Goal: Task Accomplishment & Management: Complete application form

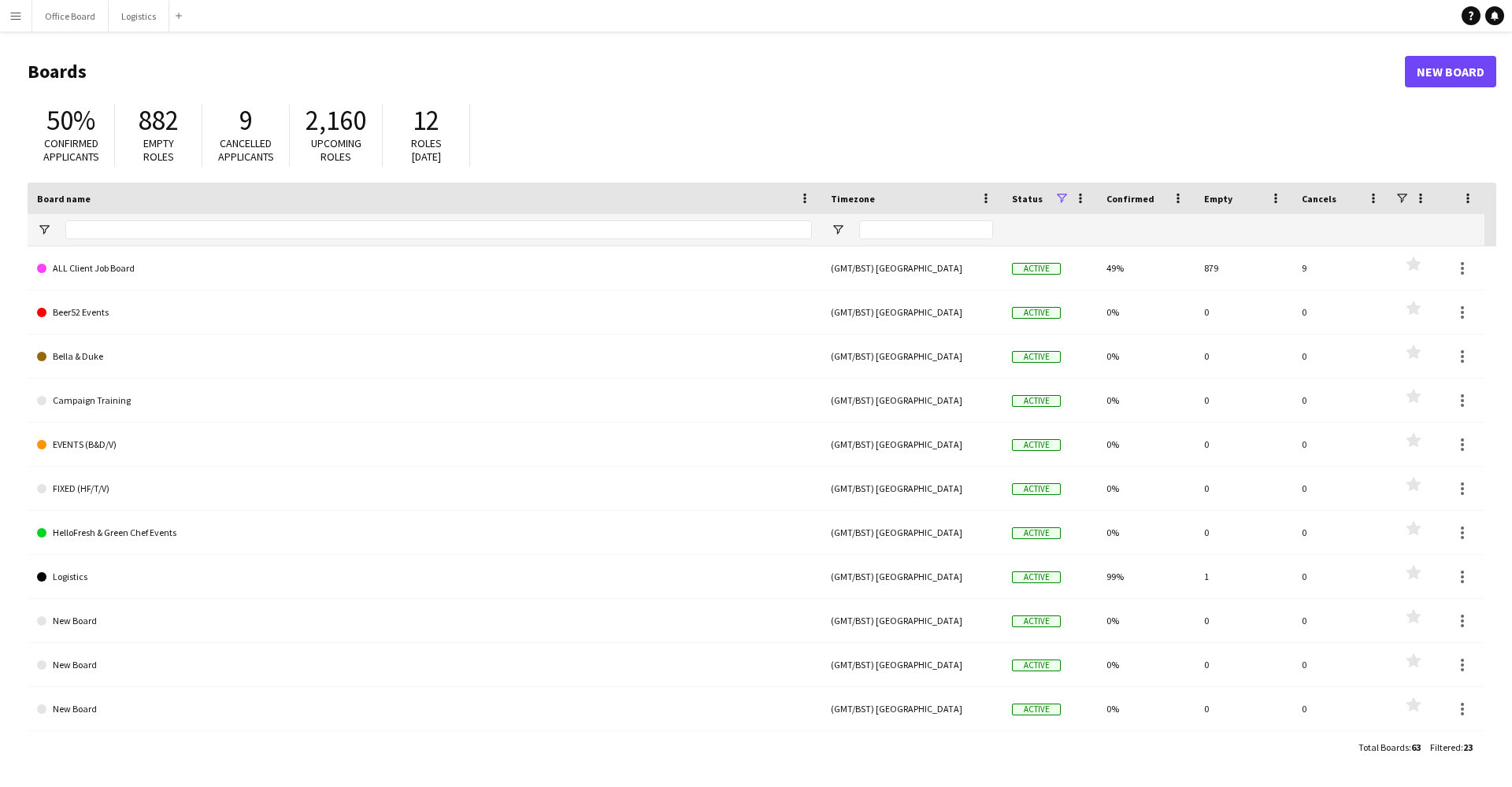
click at [23, 19] on button "Menu" at bounding box center [16, 16] width 31 height 31
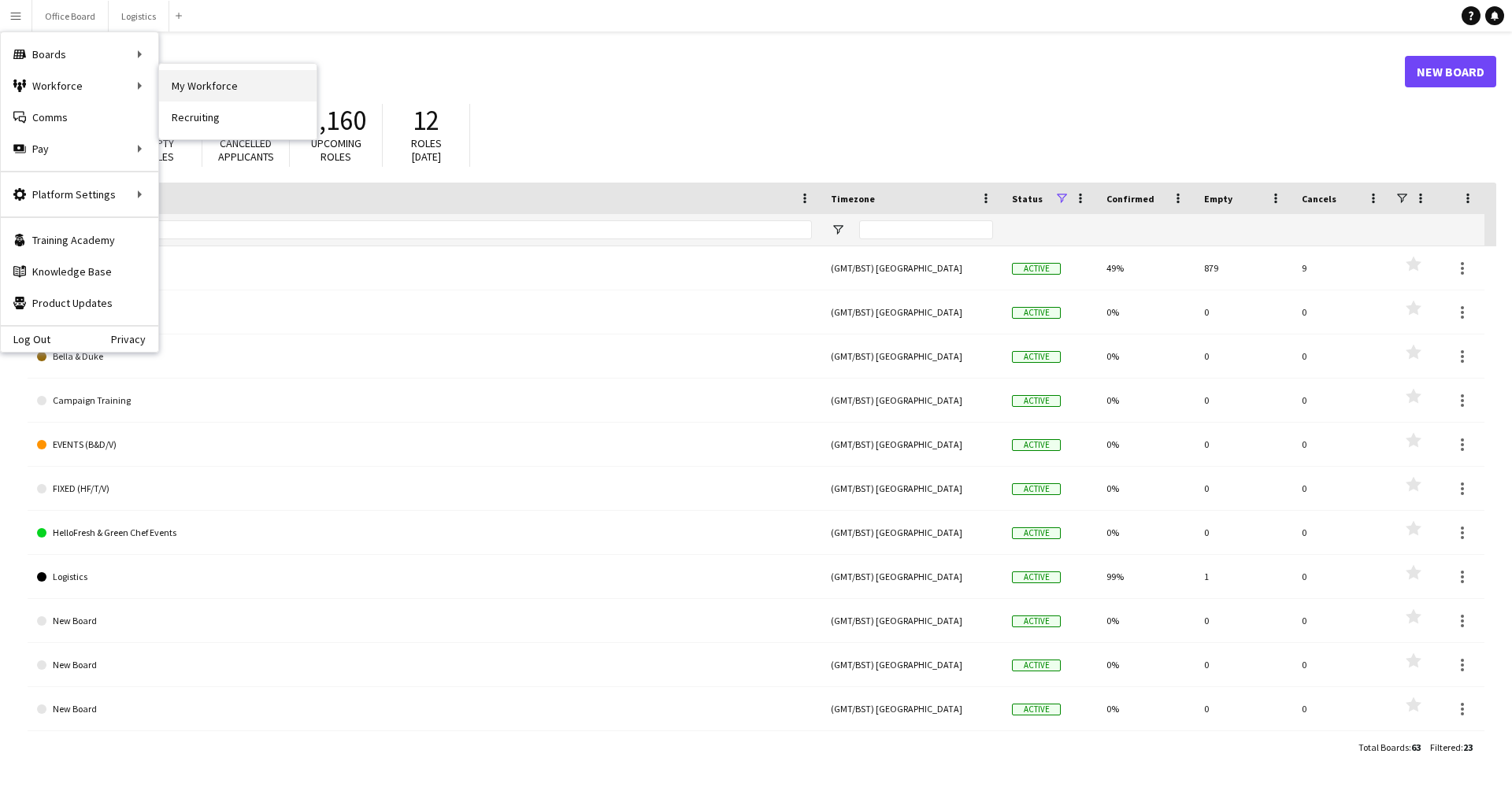
click at [203, 84] on link "My Workforce" at bounding box center [237, 85] width 158 height 31
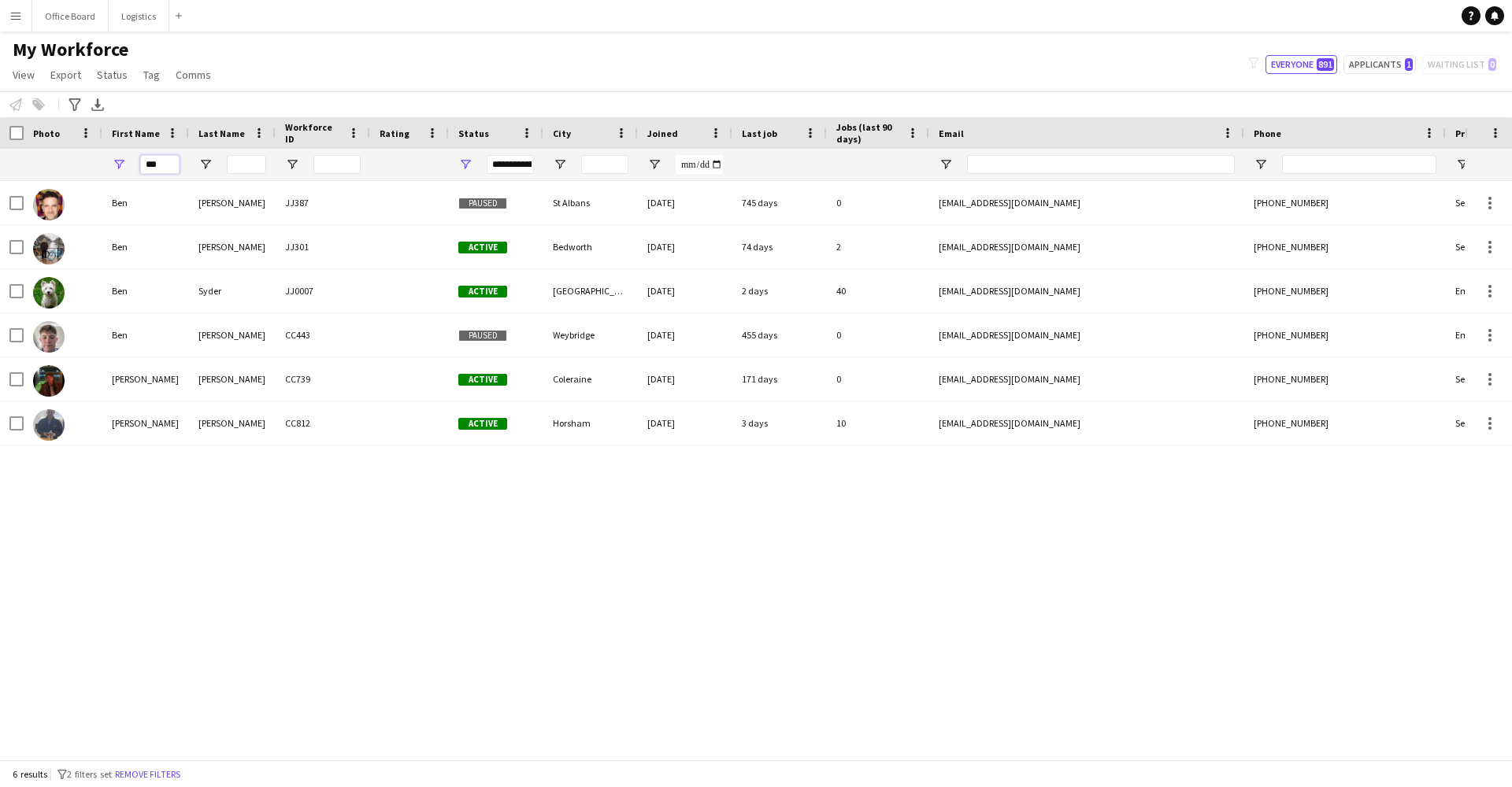
click at [169, 165] on input "***" at bounding box center [160, 164] width 39 height 19
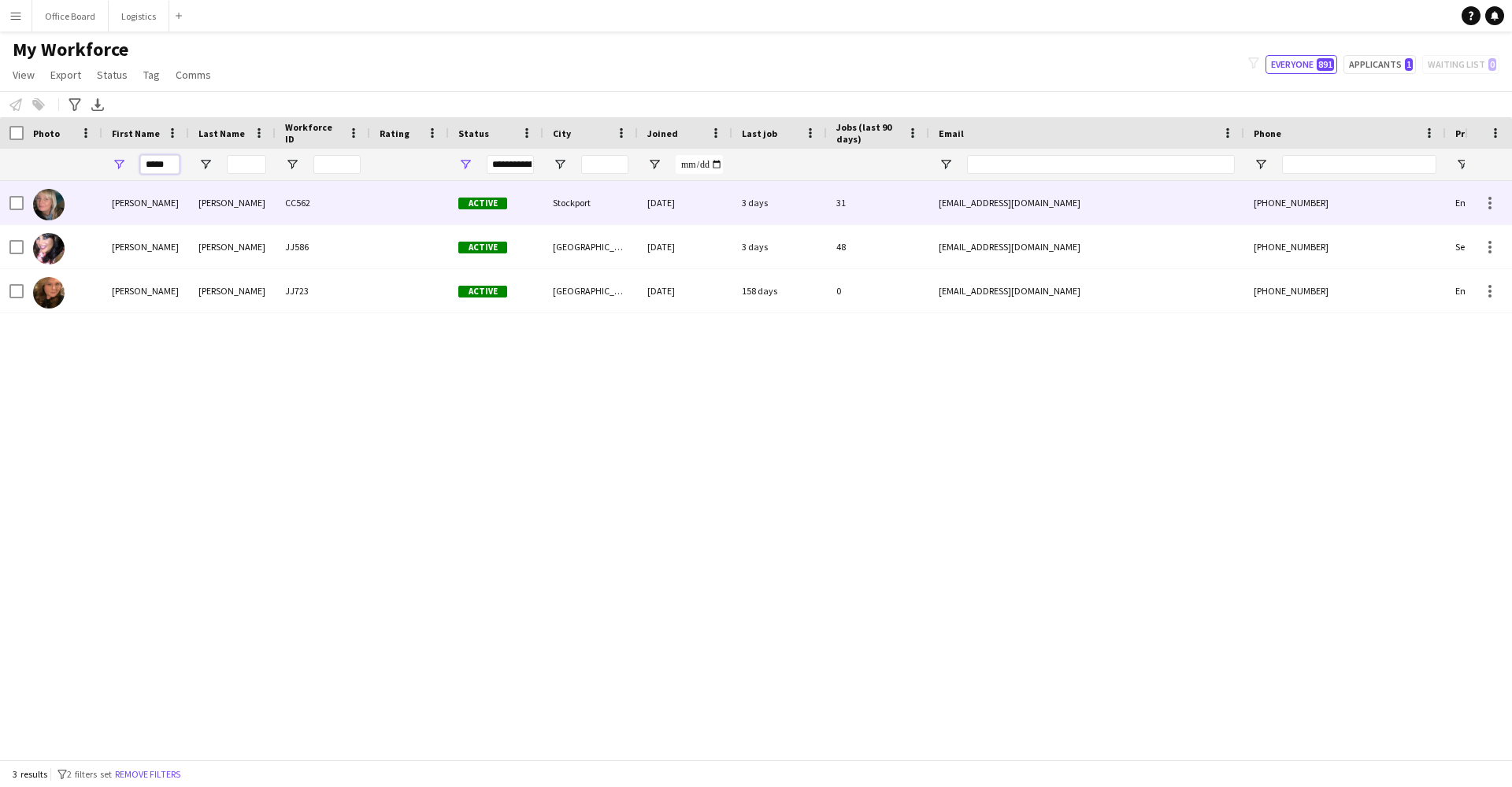
type input "*****"
click at [154, 214] on div "[PERSON_NAME]" at bounding box center [145, 203] width 86 height 43
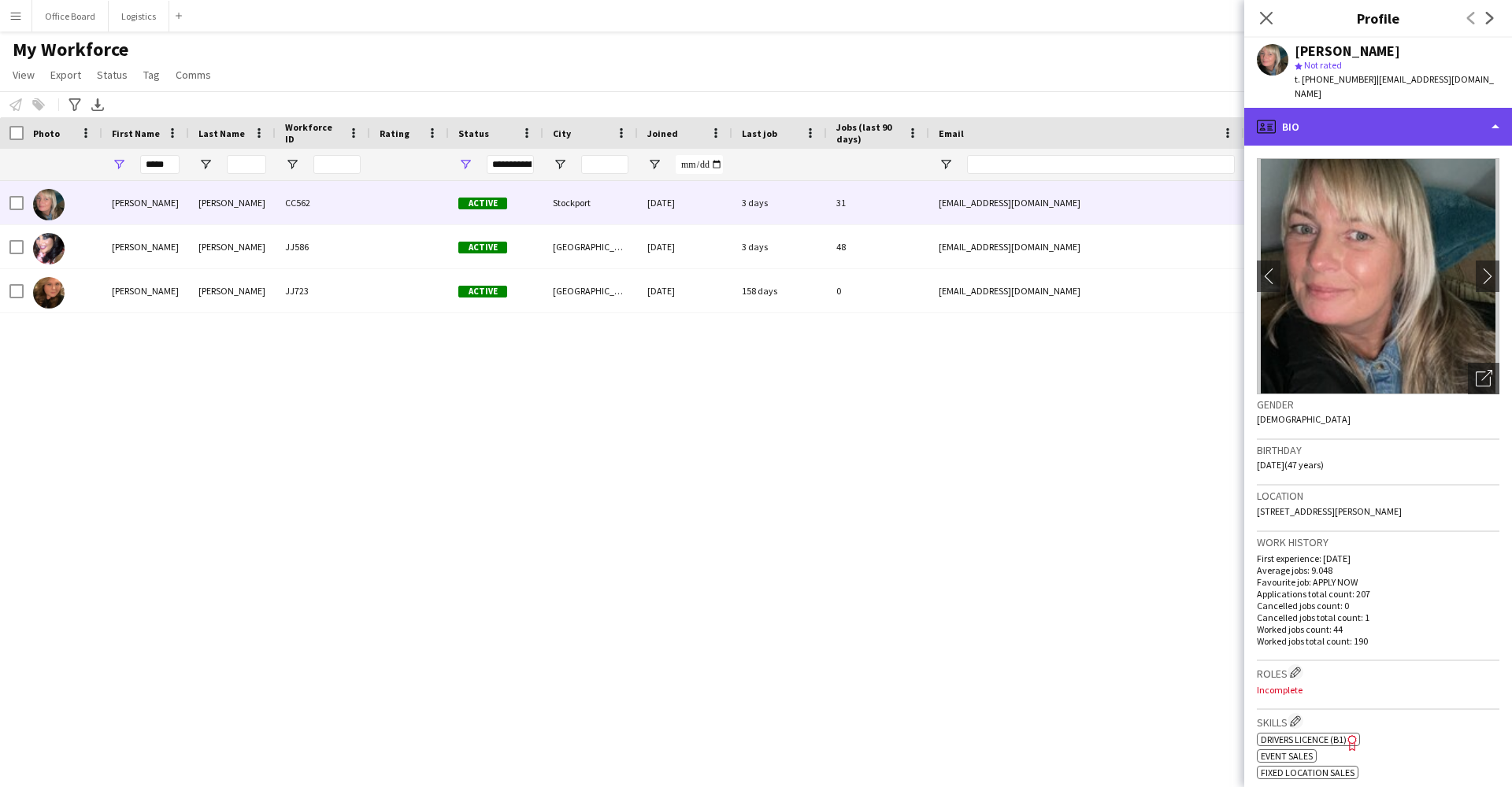
click at [1298, 108] on div "profile Bio" at bounding box center [1378, 126] width 268 height 38
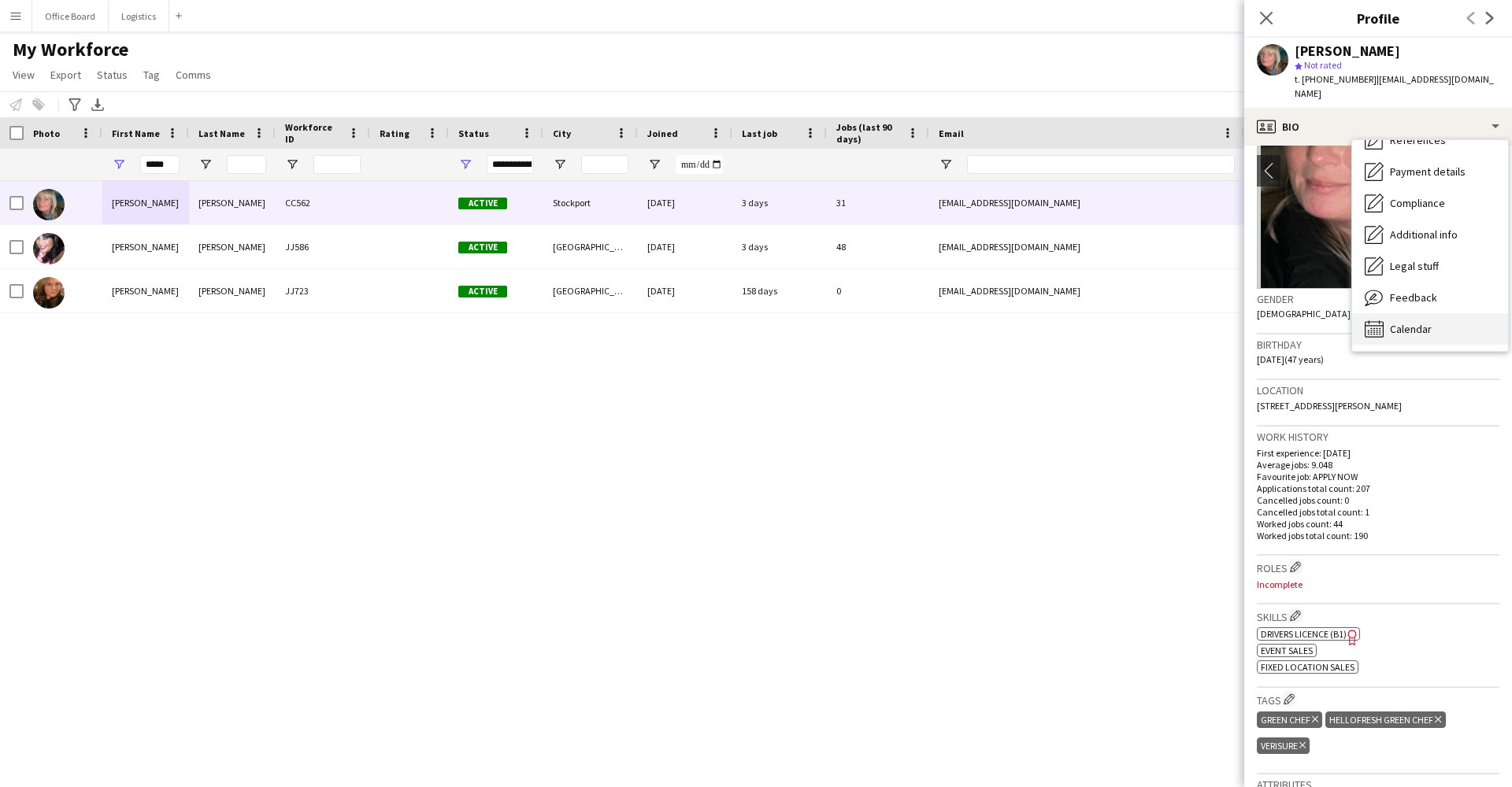
scroll to position [179, 0]
click at [1413, 321] on span "Calendar" at bounding box center [1411, 328] width 42 height 14
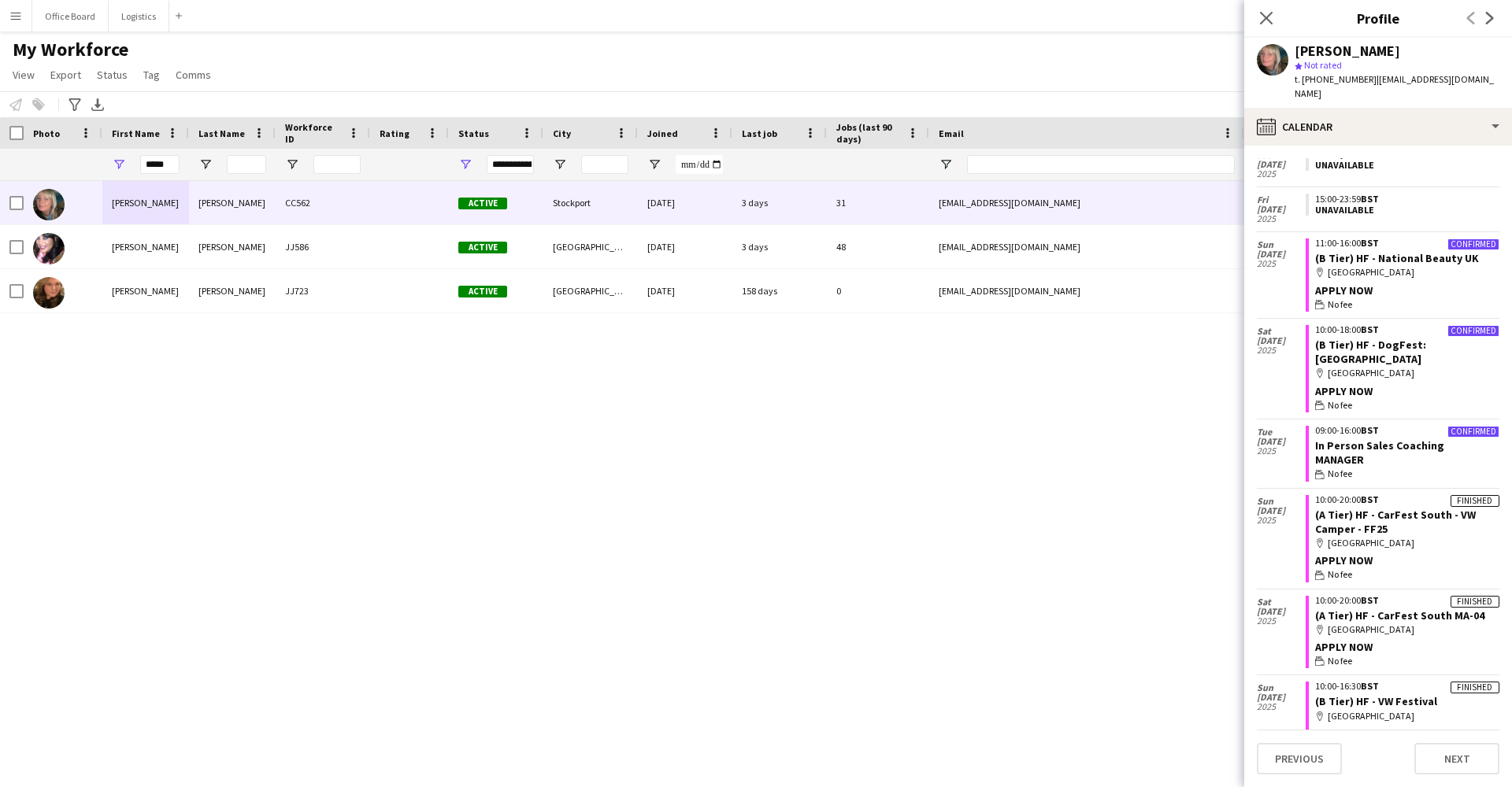
scroll to position [1179, 0]
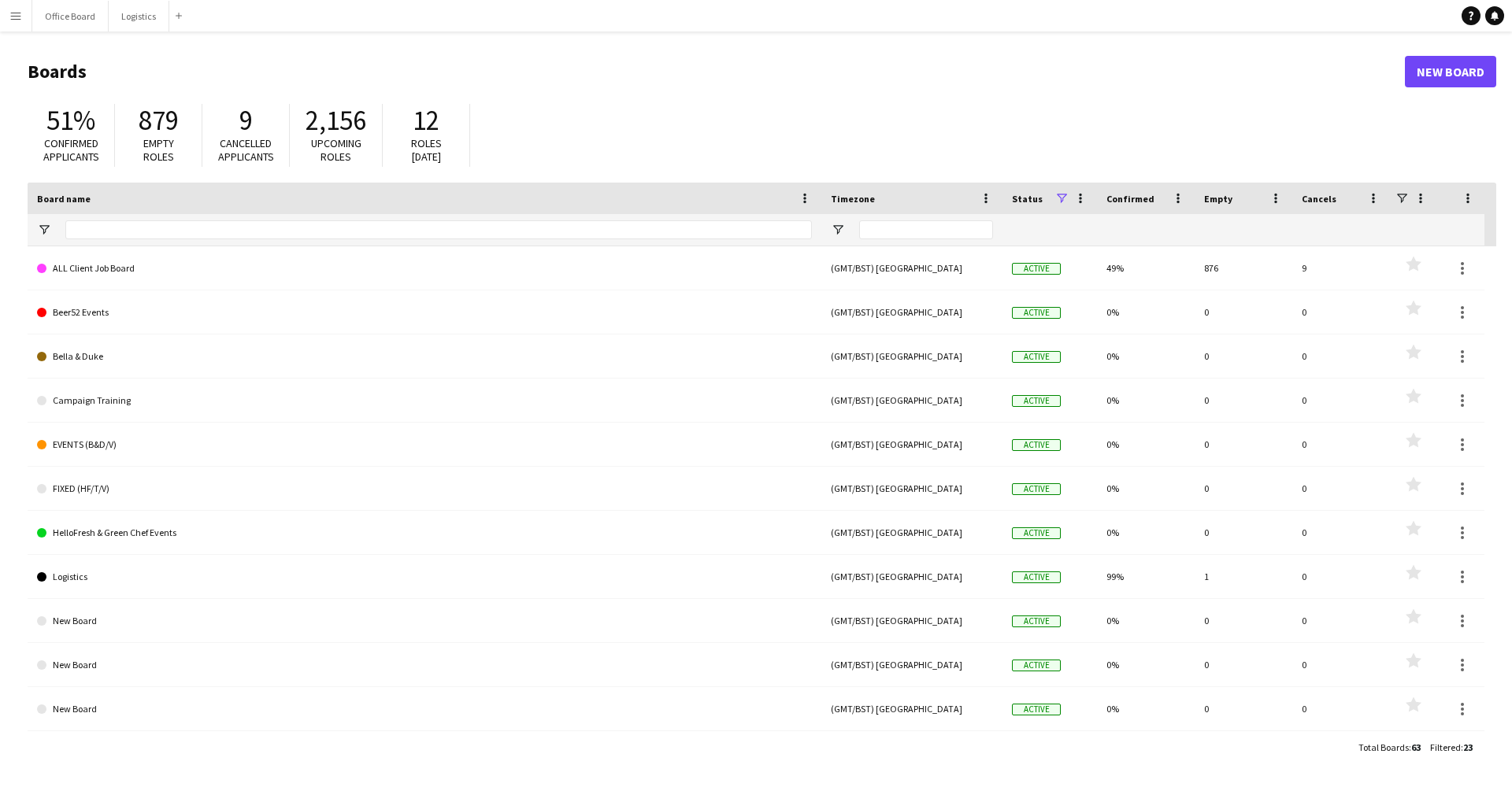
click at [18, 23] on button "Menu" at bounding box center [16, 16] width 31 height 31
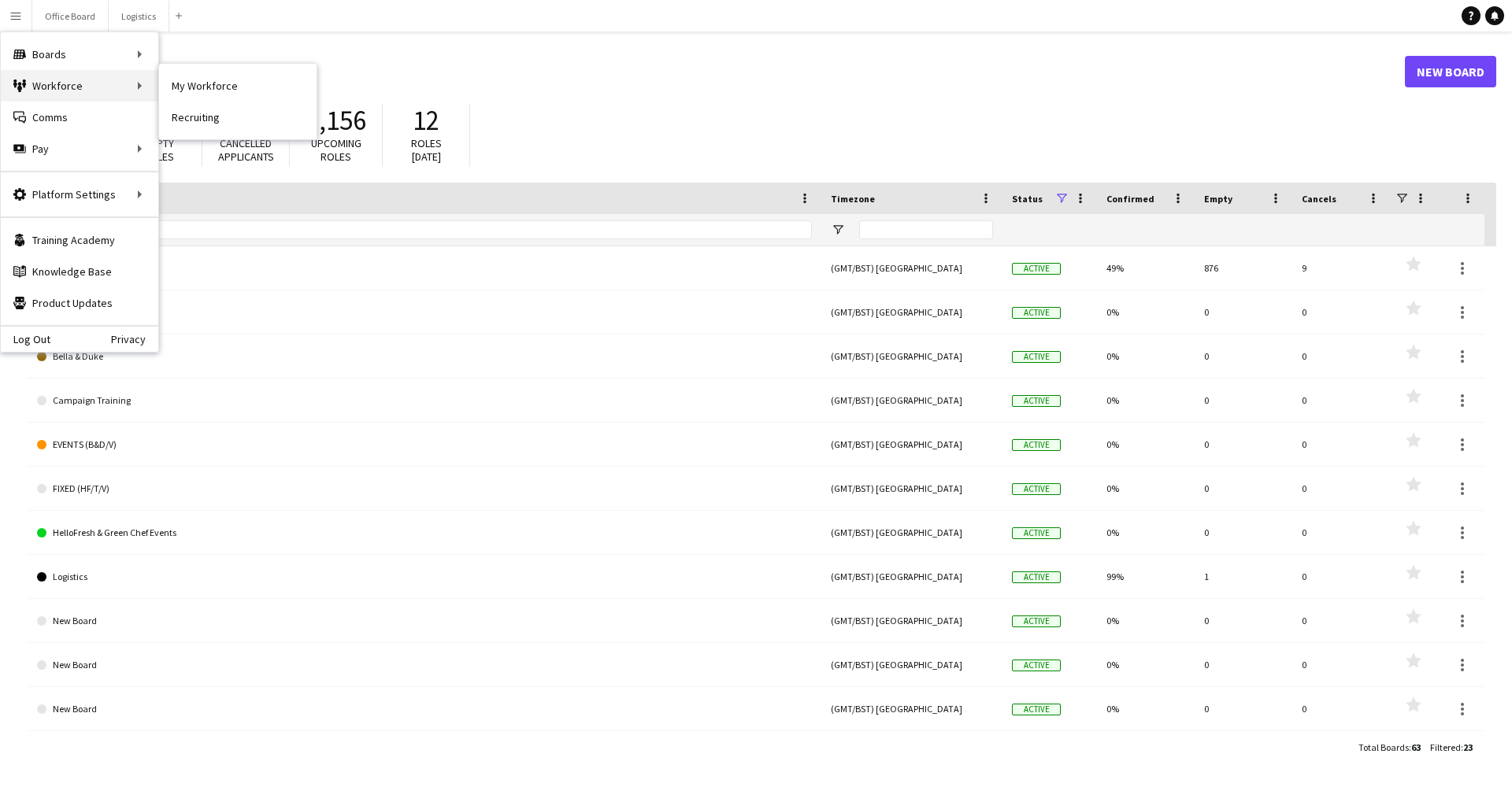
click at [124, 89] on div "Workforce Workforce" at bounding box center [79, 85] width 158 height 31
click at [111, 80] on div "Workforce Workforce" at bounding box center [79, 85] width 158 height 31
click at [201, 98] on link "My Workforce" at bounding box center [237, 85] width 158 height 31
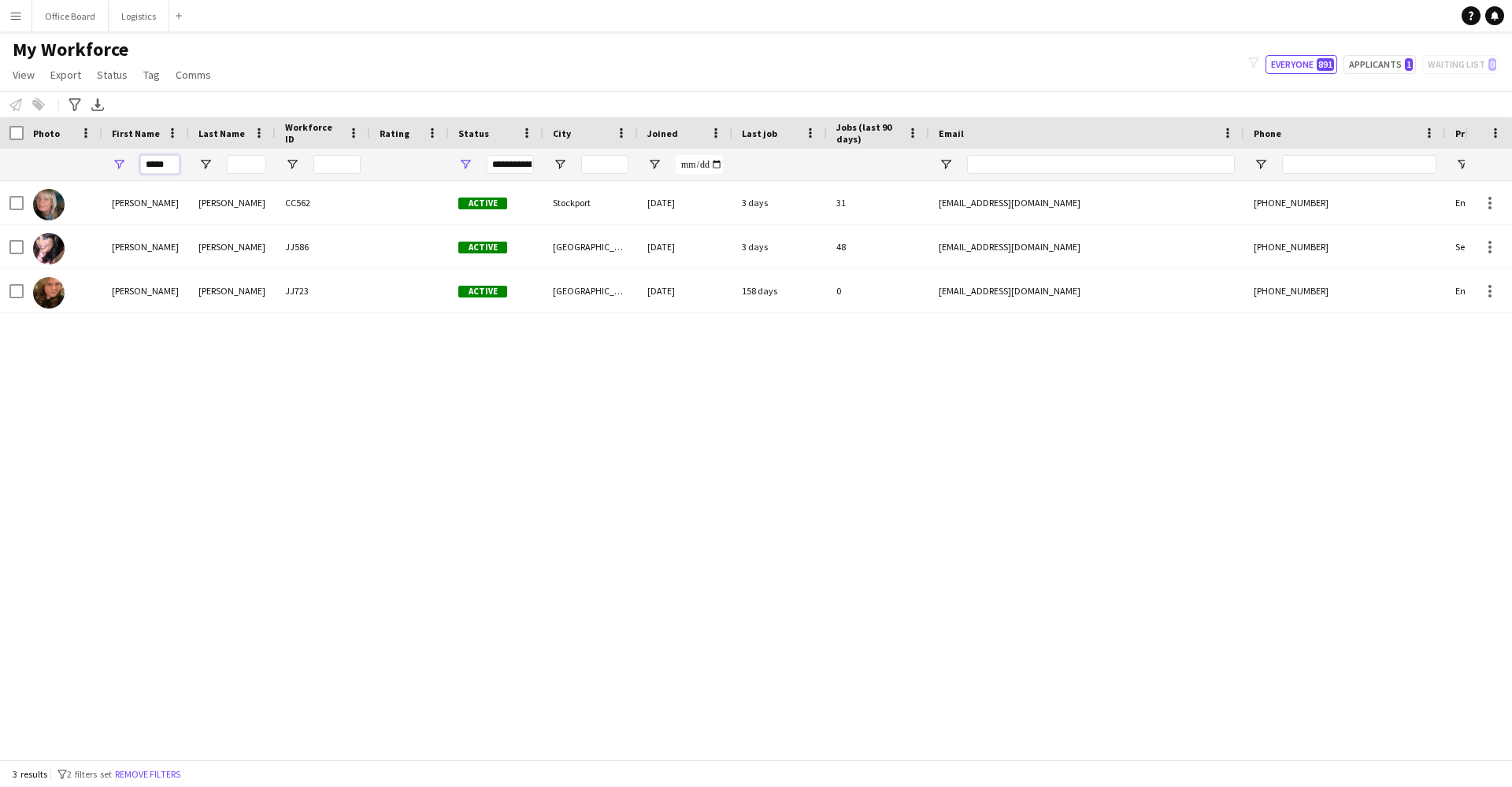
click at [168, 169] on input "*****" at bounding box center [160, 164] width 39 height 19
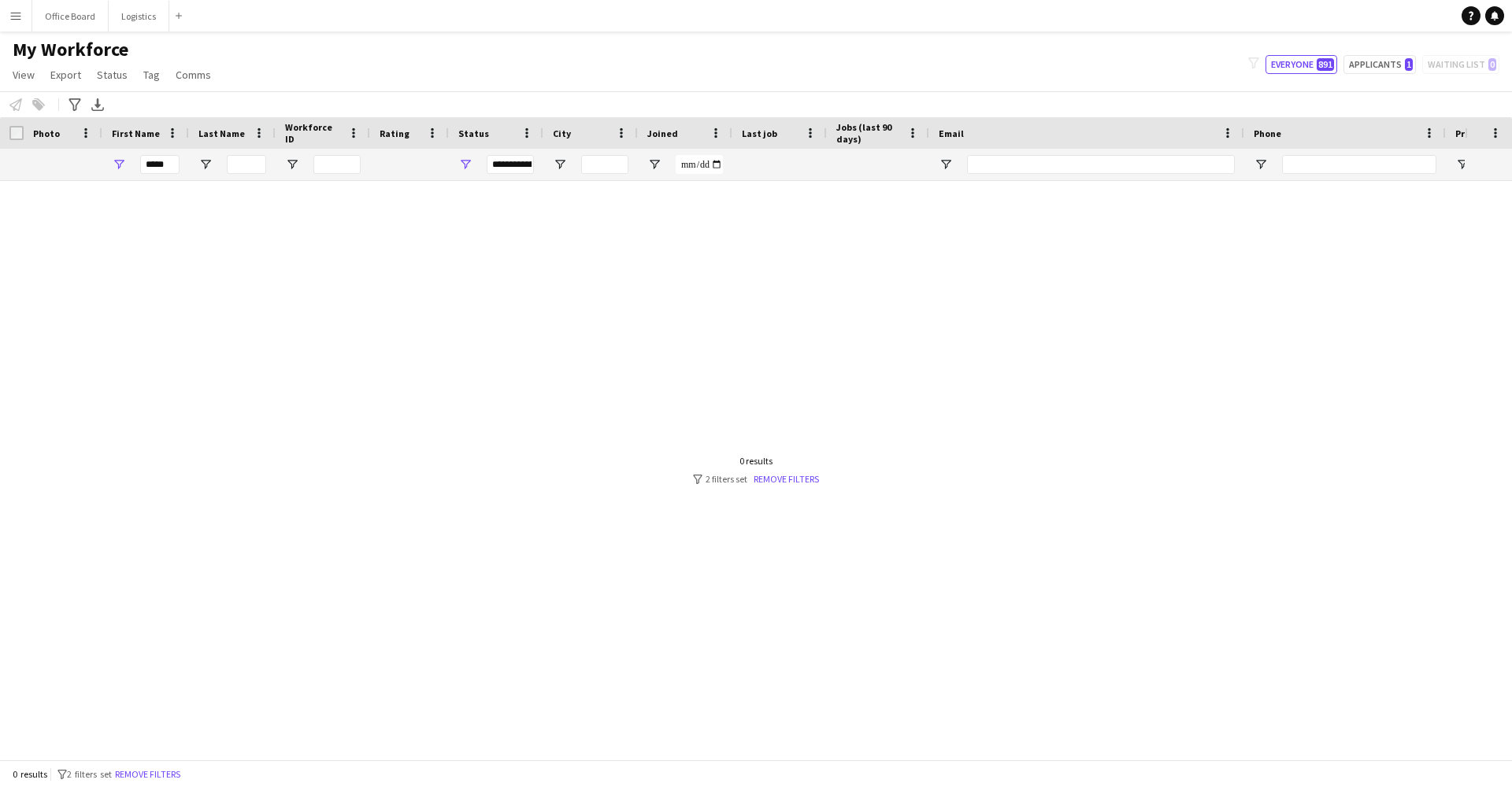
click at [268, 392] on div at bounding box center [732, 470] width 1465 height 578
click at [167, 167] on input "****" at bounding box center [160, 164] width 39 height 19
type input "****"
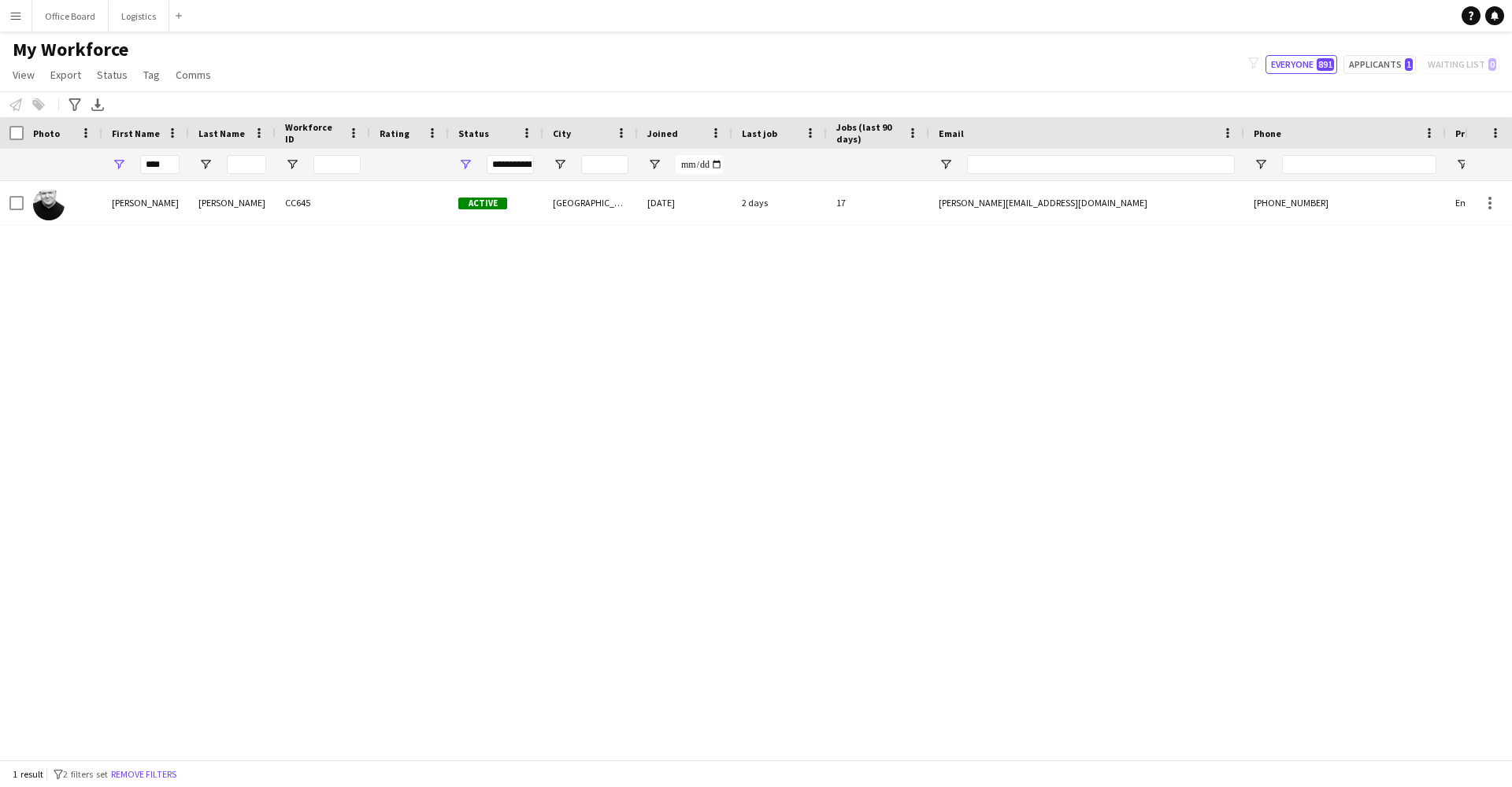
click at [206, 229] on div "Mike Brooks CC645 Active Cardiff 24-06-2024 2 days 17 mike@barkingdogtheatre.co…" at bounding box center [732, 470] width 1465 height 578
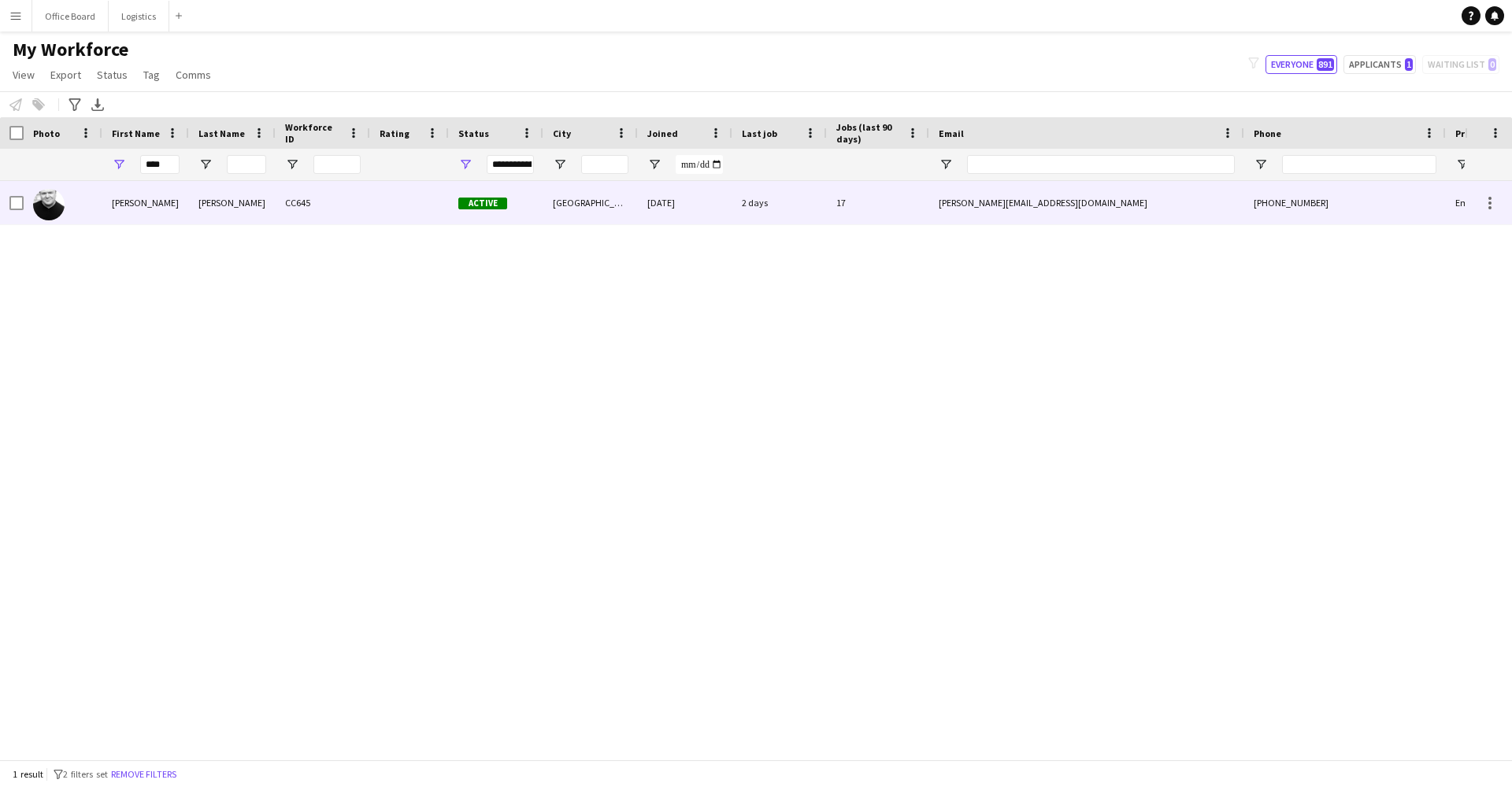
click at [246, 204] on div "Brooks" at bounding box center [232, 203] width 86 height 43
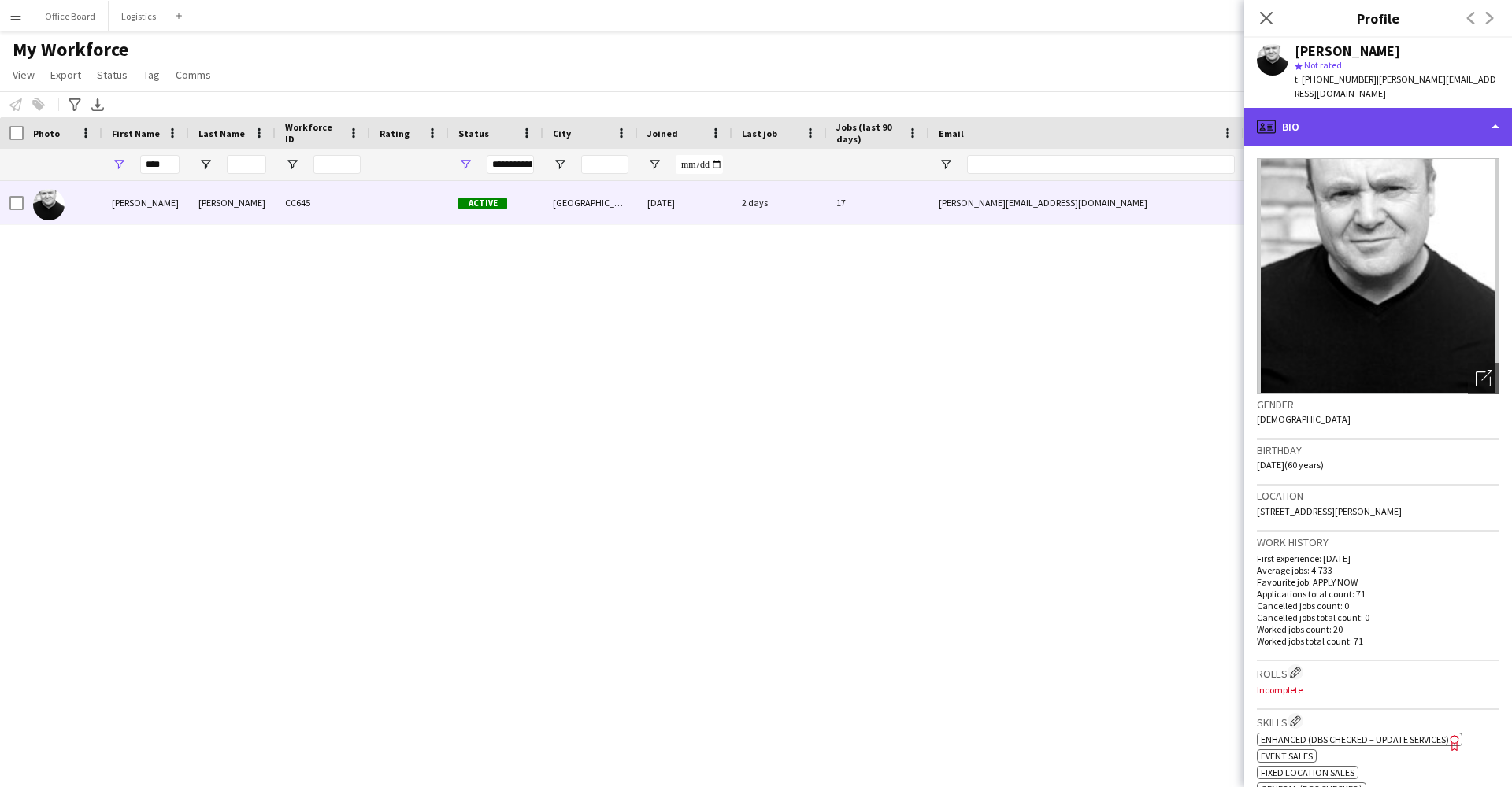
click at [1302, 108] on div "profile Bio" at bounding box center [1378, 126] width 268 height 38
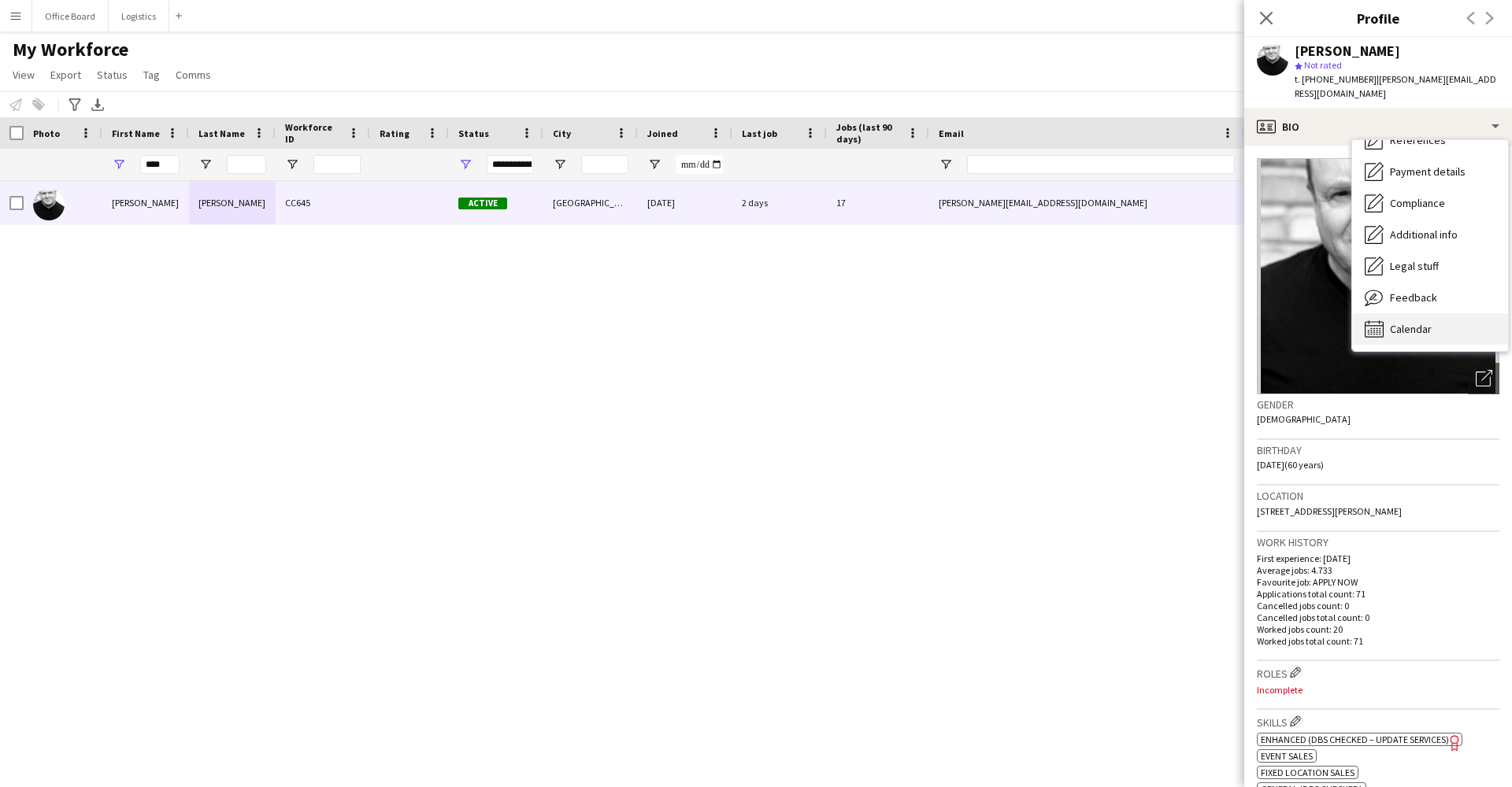
scroll to position [180, 0]
click at [1409, 321] on span "Calendar" at bounding box center [1411, 328] width 42 height 14
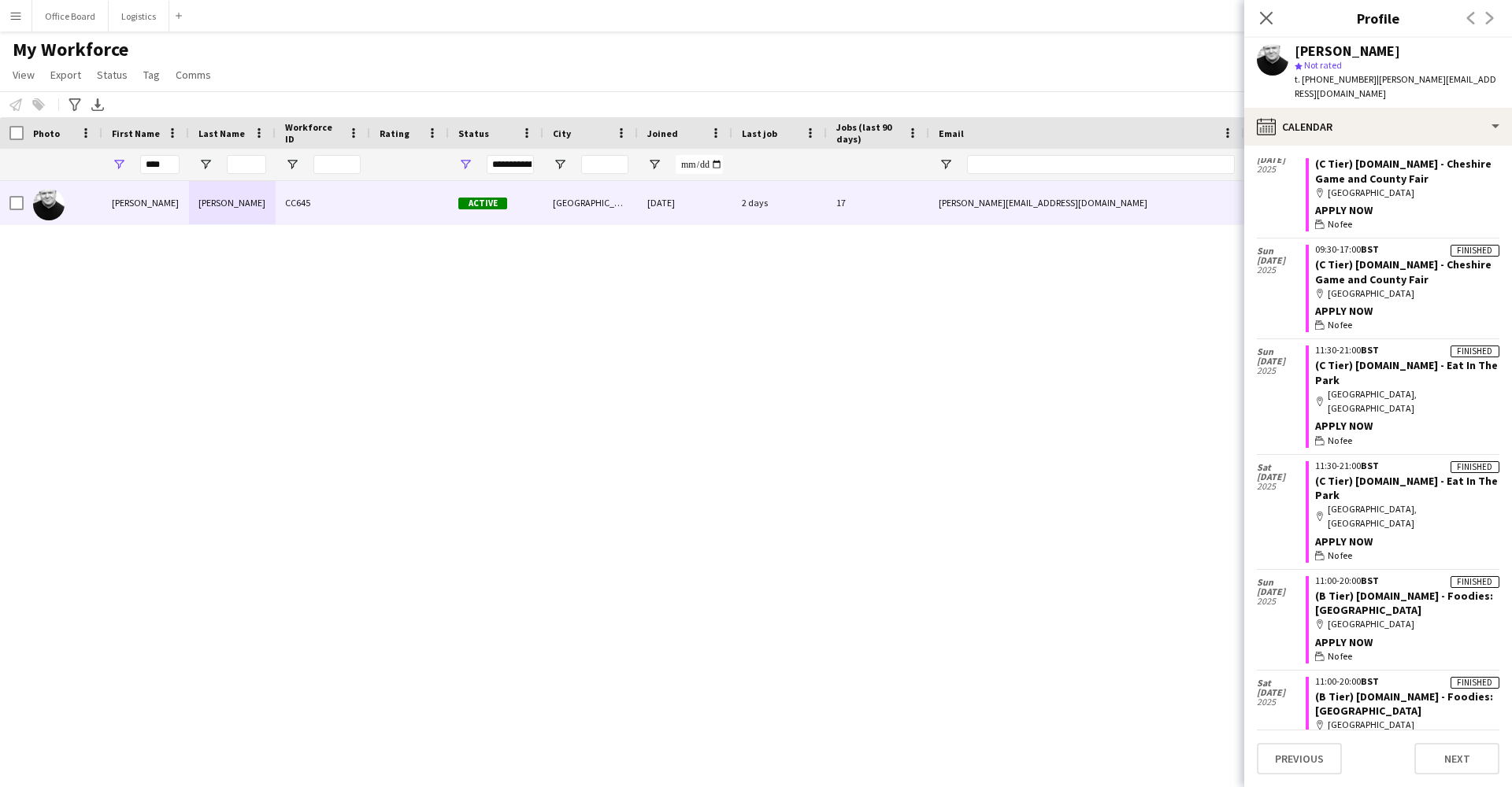
scroll to position [353, 0]
click at [735, 329] on div "Mike Brooks CC645 Active Cardiff 24-06-2024 2 days 17 mike@barkingdogtheatre.co…" at bounding box center [732, 470] width 1465 height 578
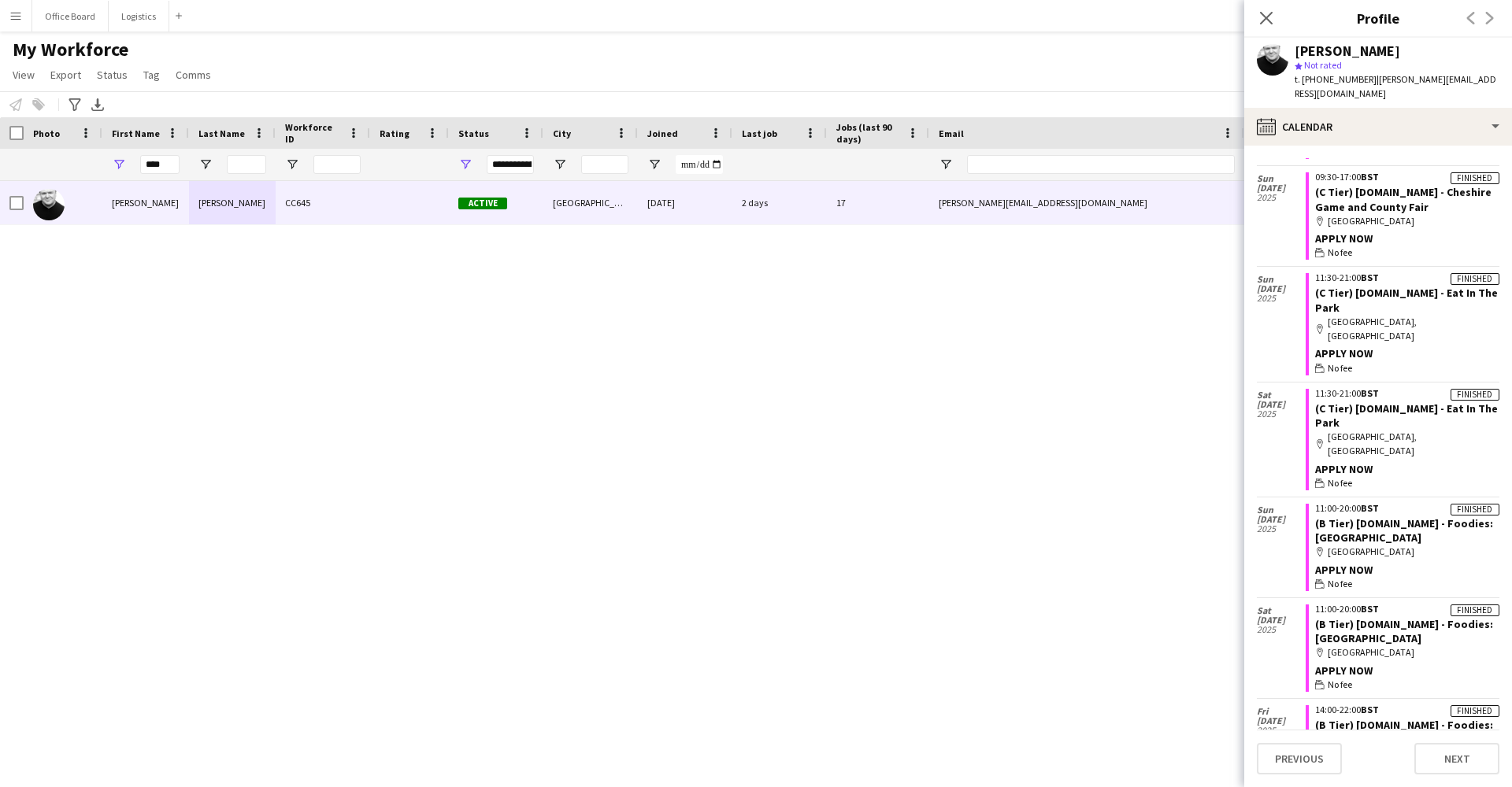
scroll to position [422, 0]
click at [226, 611] on div "Mike Brooks CC645 Active Cardiff 24-06-2024 2 days 17 mike@barkingdogtheatre.co…" at bounding box center [732, 470] width 1465 height 578
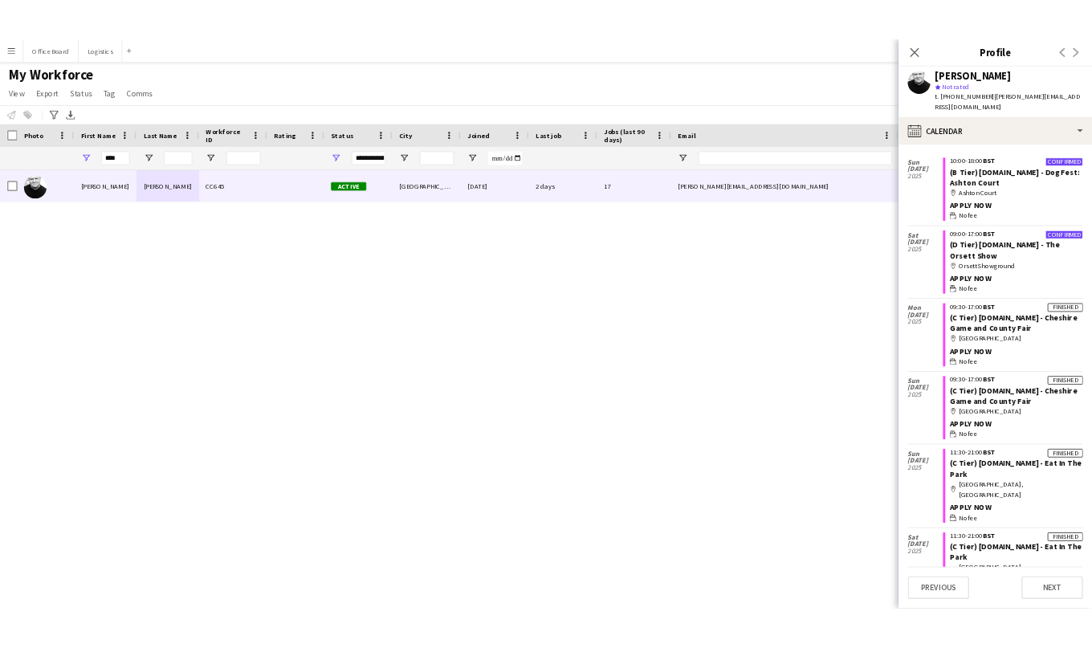
scroll to position [124, 0]
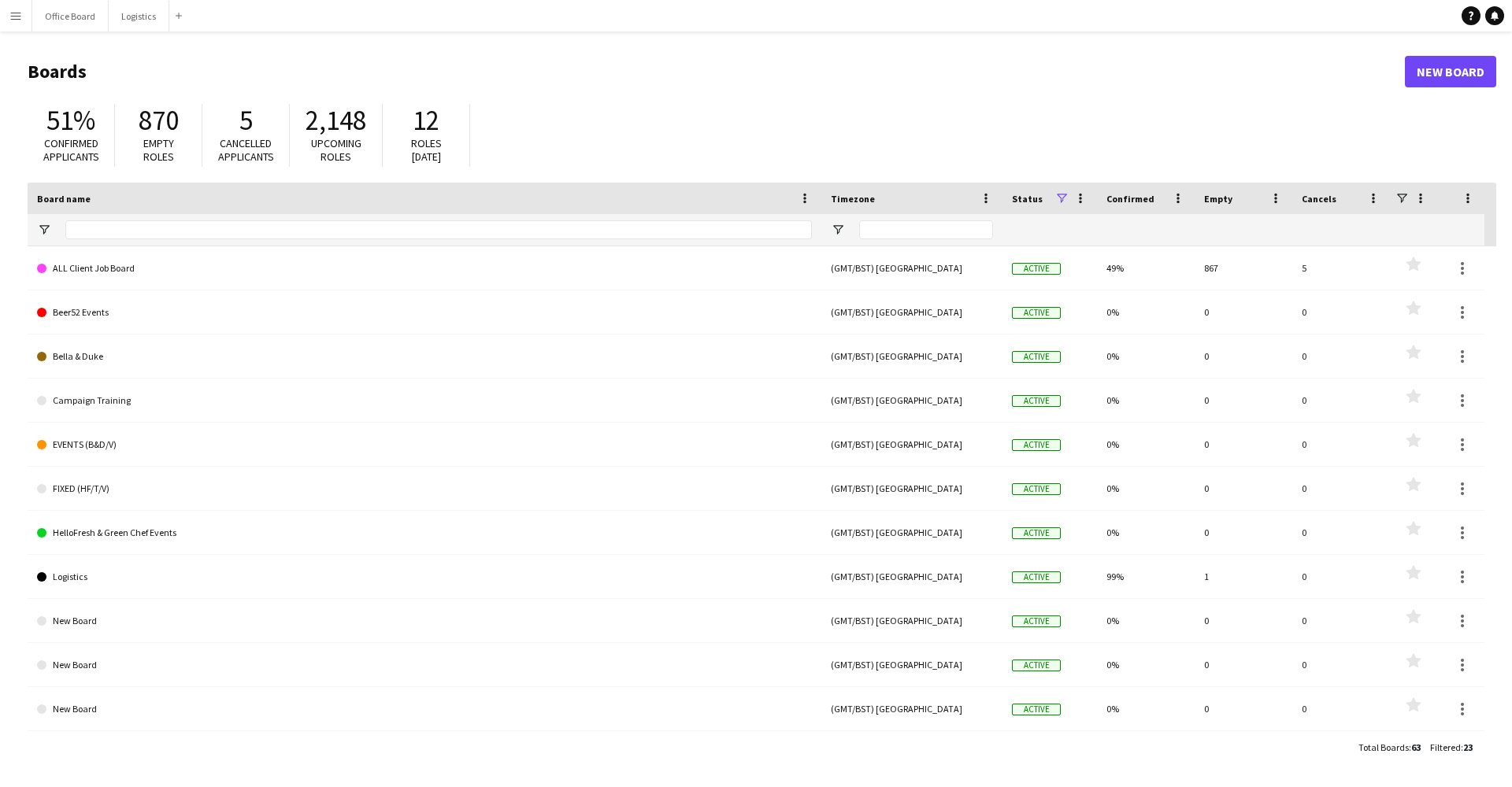
click at [16, 17] on app-icon "Menu" at bounding box center [16, 16] width 13 height 13
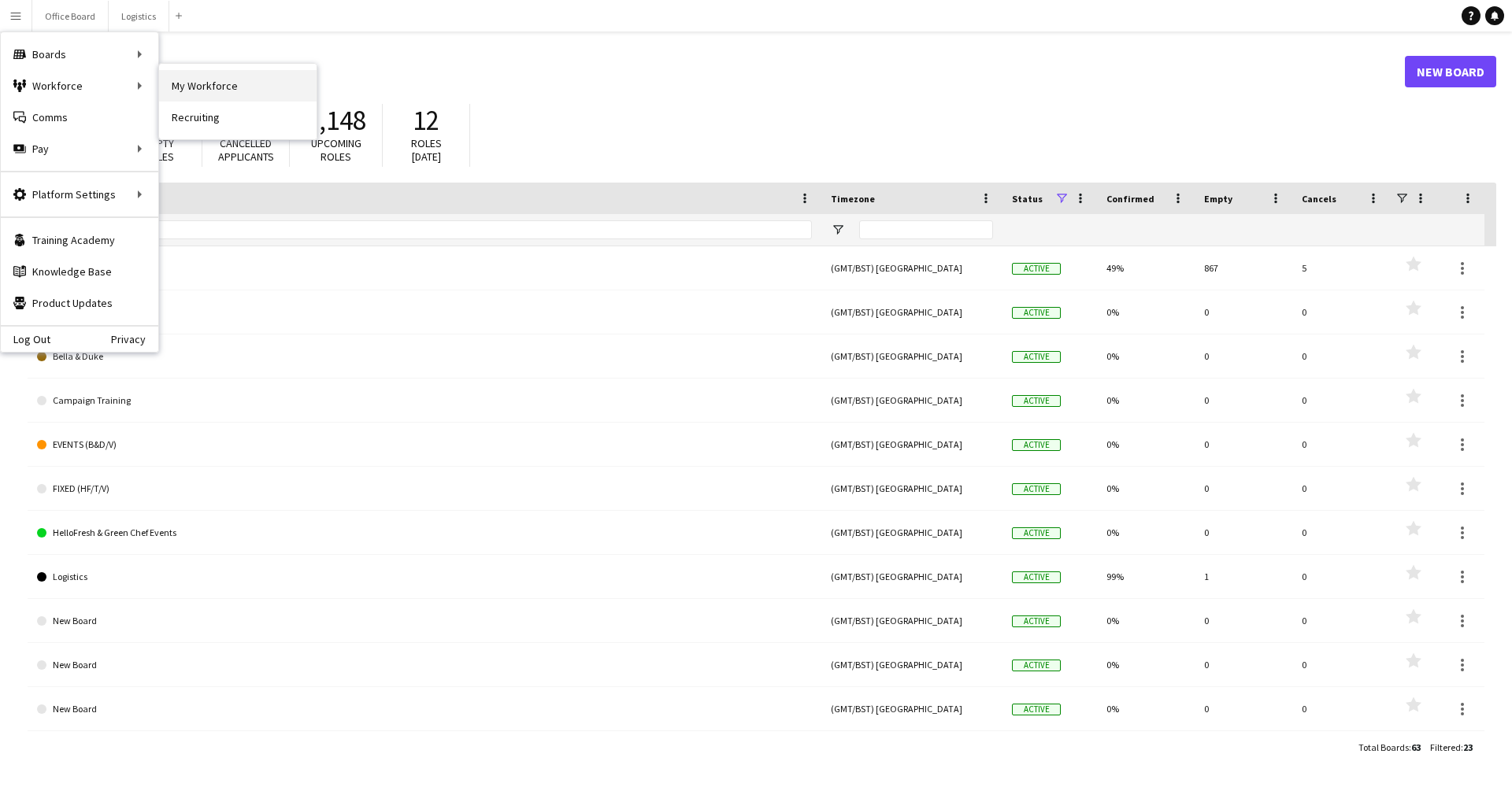
click at [173, 83] on link "My Workforce" at bounding box center [237, 85] width 158 height 31
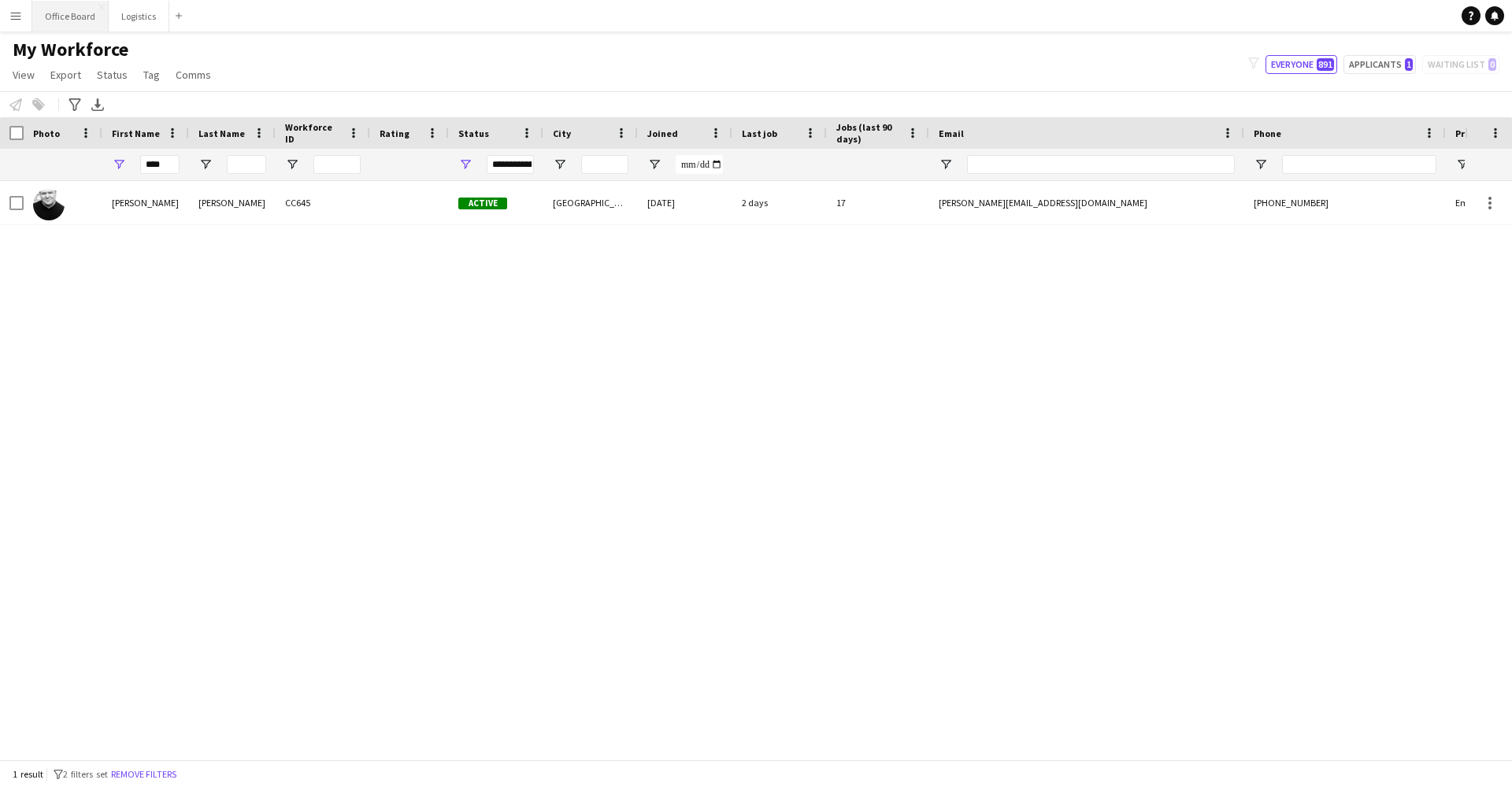
click at [33, 15] on button "Office Board Close" at bounding box center [71, 16] width 76 height 30
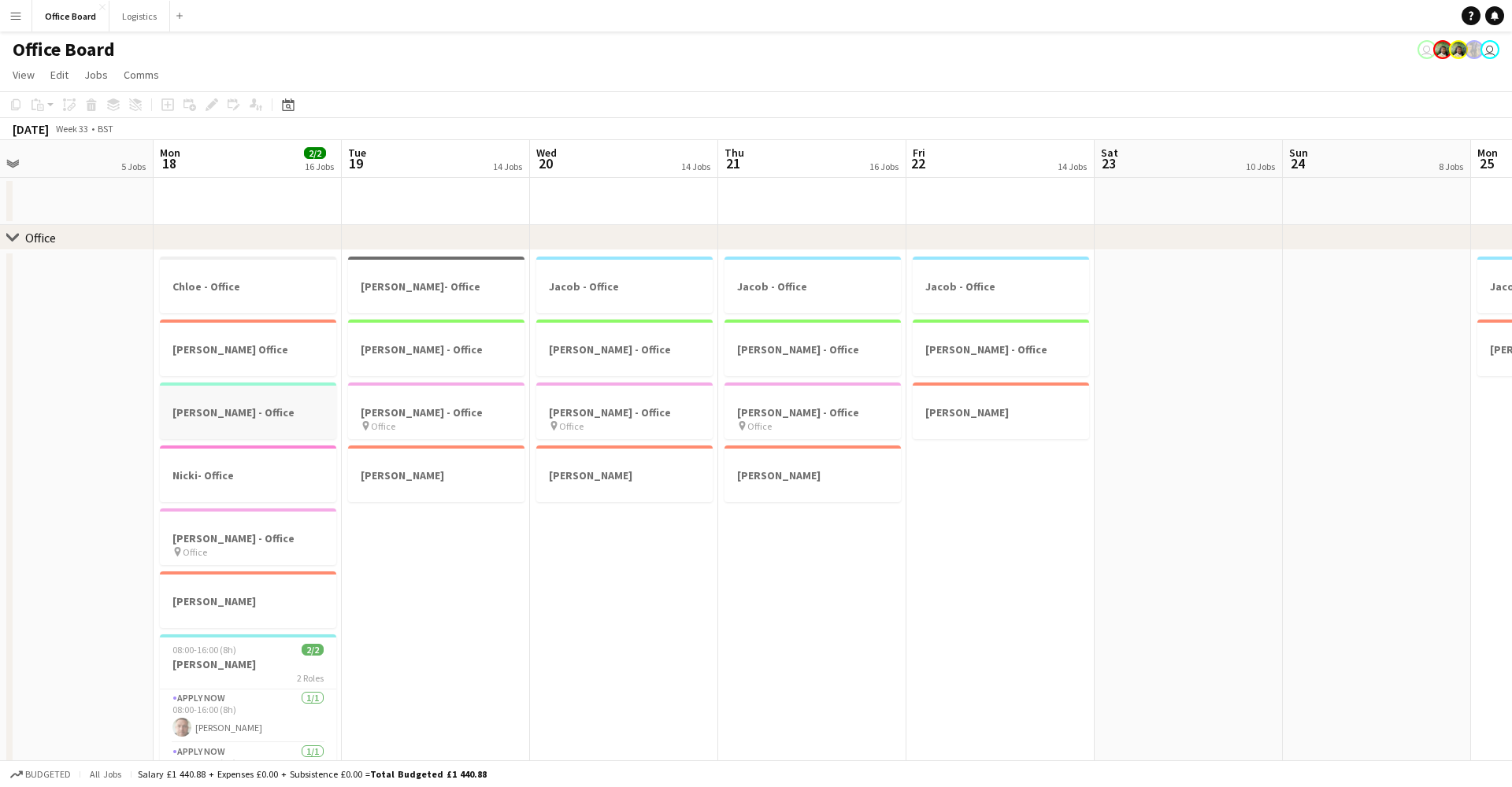
scroll to position [0, 411]
click at [18, 19] on app-icon "Menu" at bounding box center [16, 16] width 13 height 13
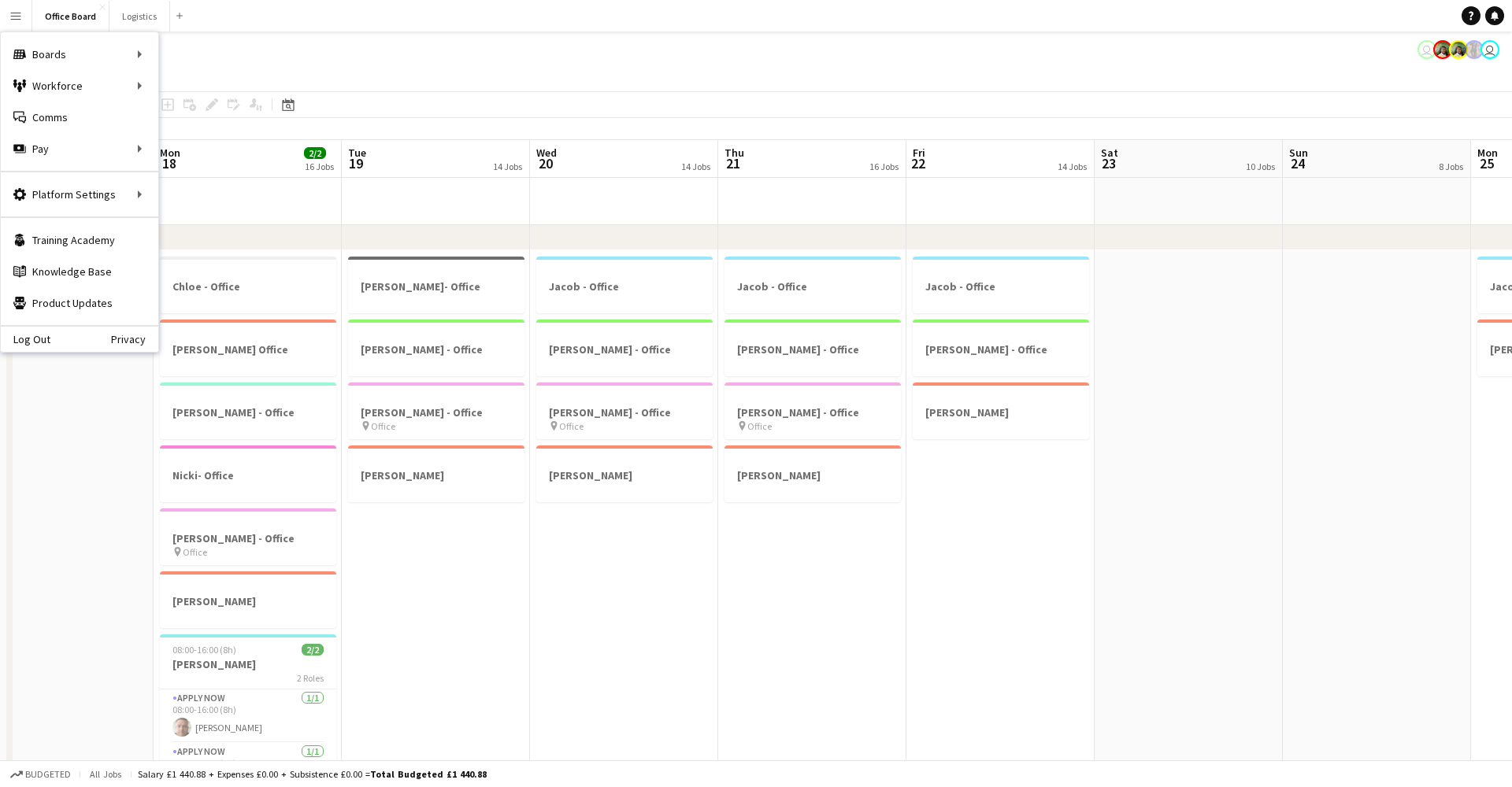
click at [198, 98] on div "Add job Add linked Job Edit Edit linked Job Applicants" at bounding box center [205, 104] width 121 height 19
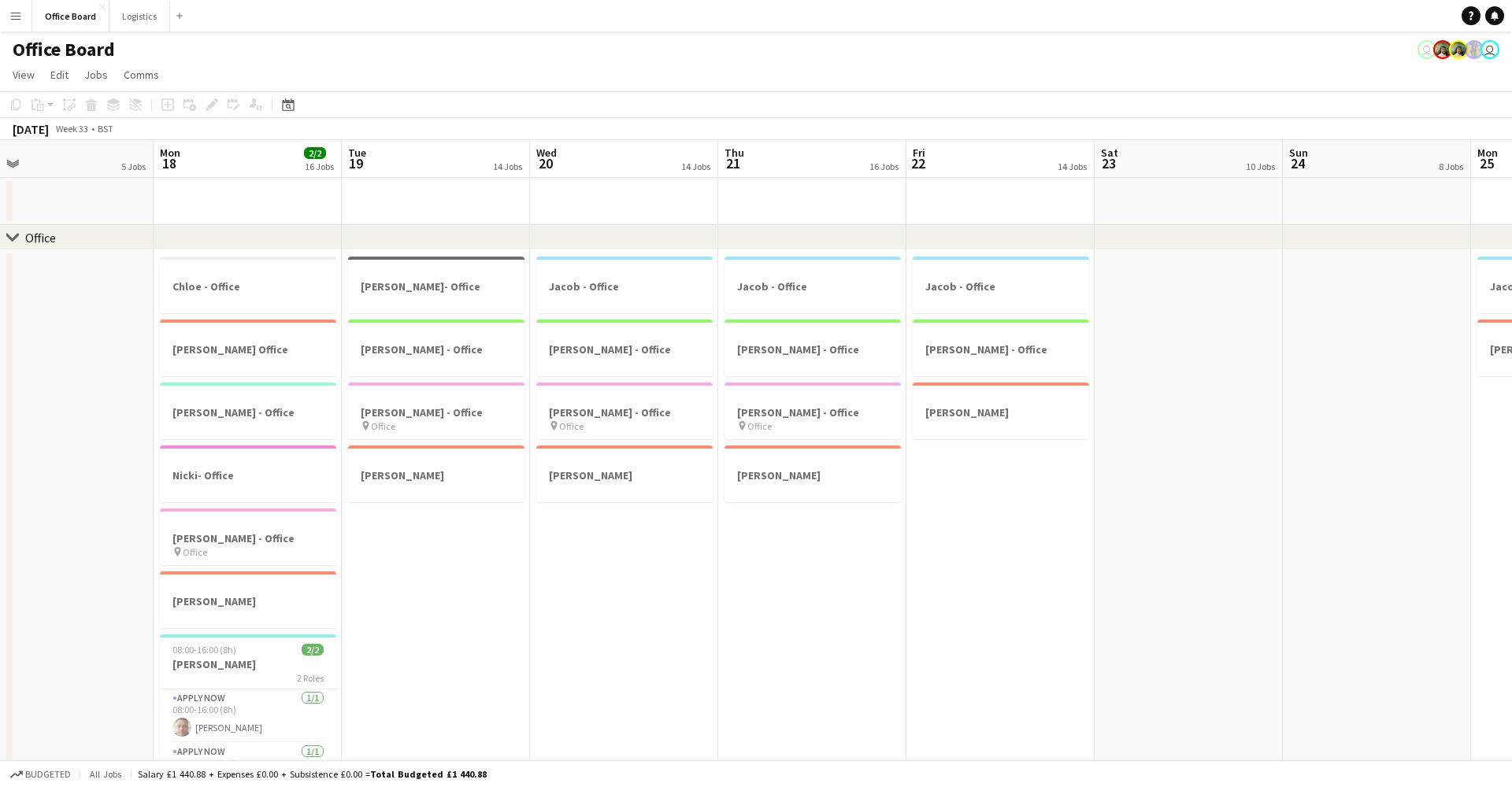
click at [15, 20] on app-icon "Menu" at bounding box center [16, 16] width 13 height 13
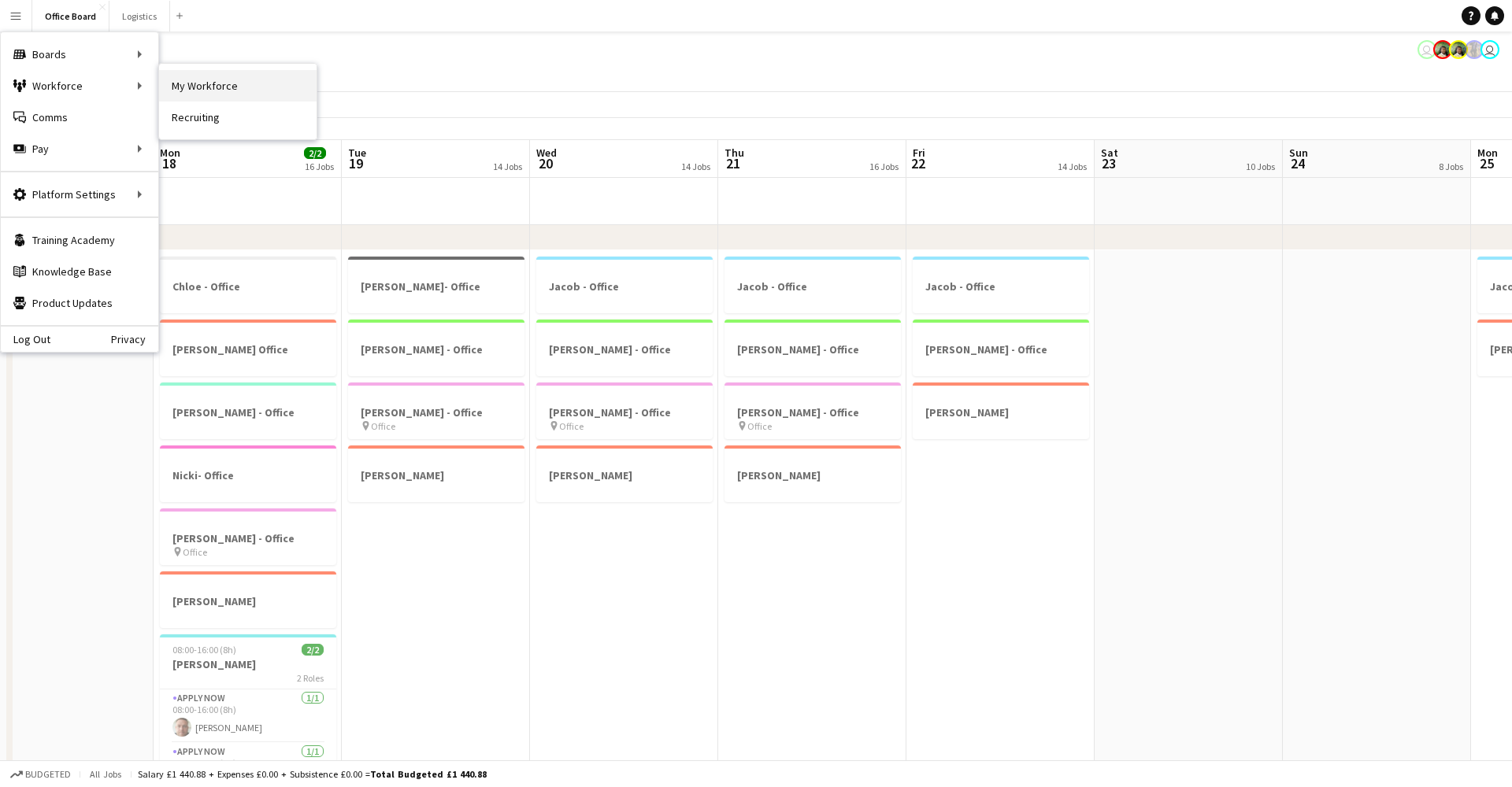
click at [230, 92] on link "My Workforce" at bounding box center [237, 85] width 158 height 31
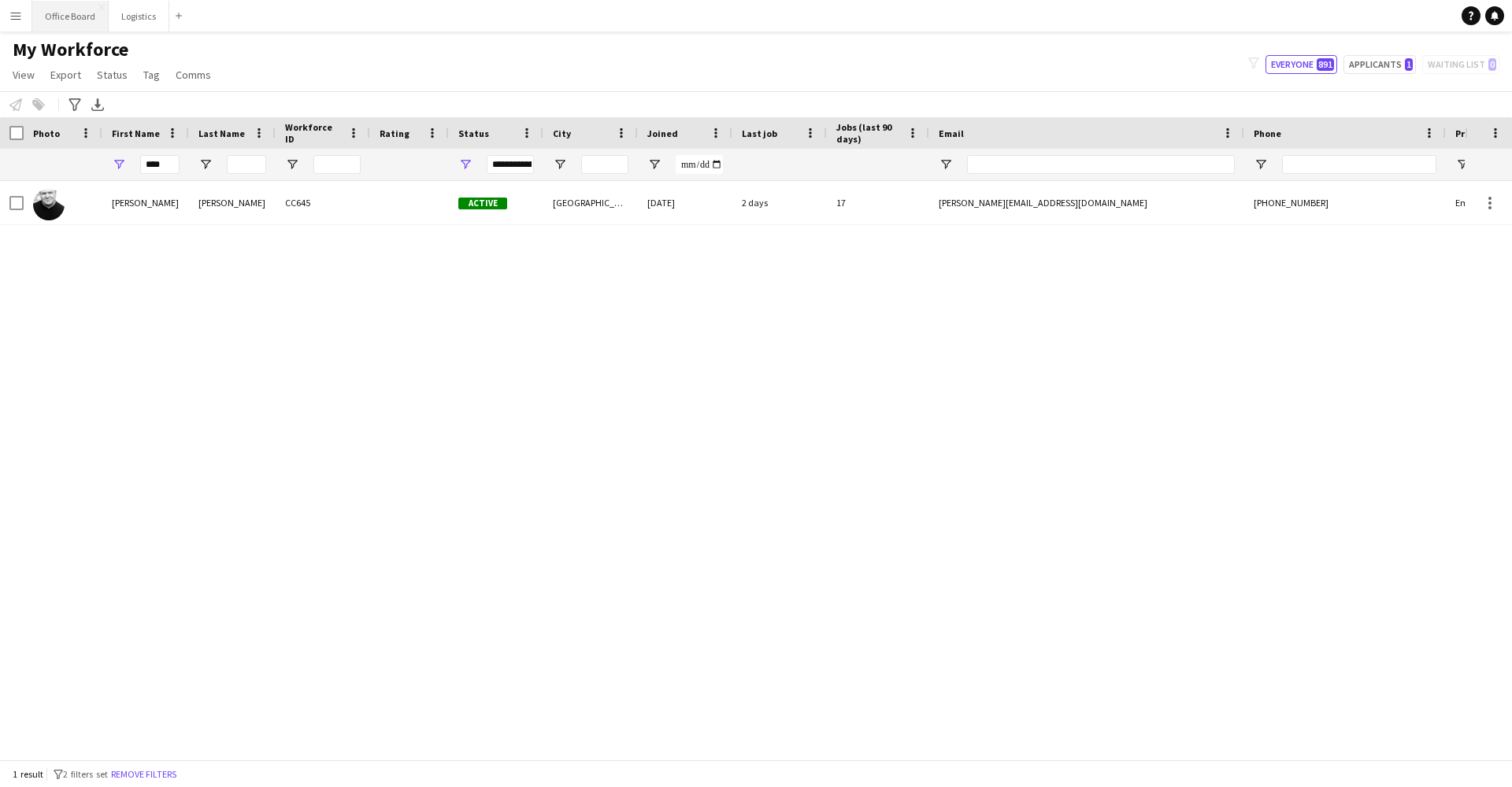
click at [79, 17] on button "Office Board Close" at bounding box center [71, 16] width 76 height 30
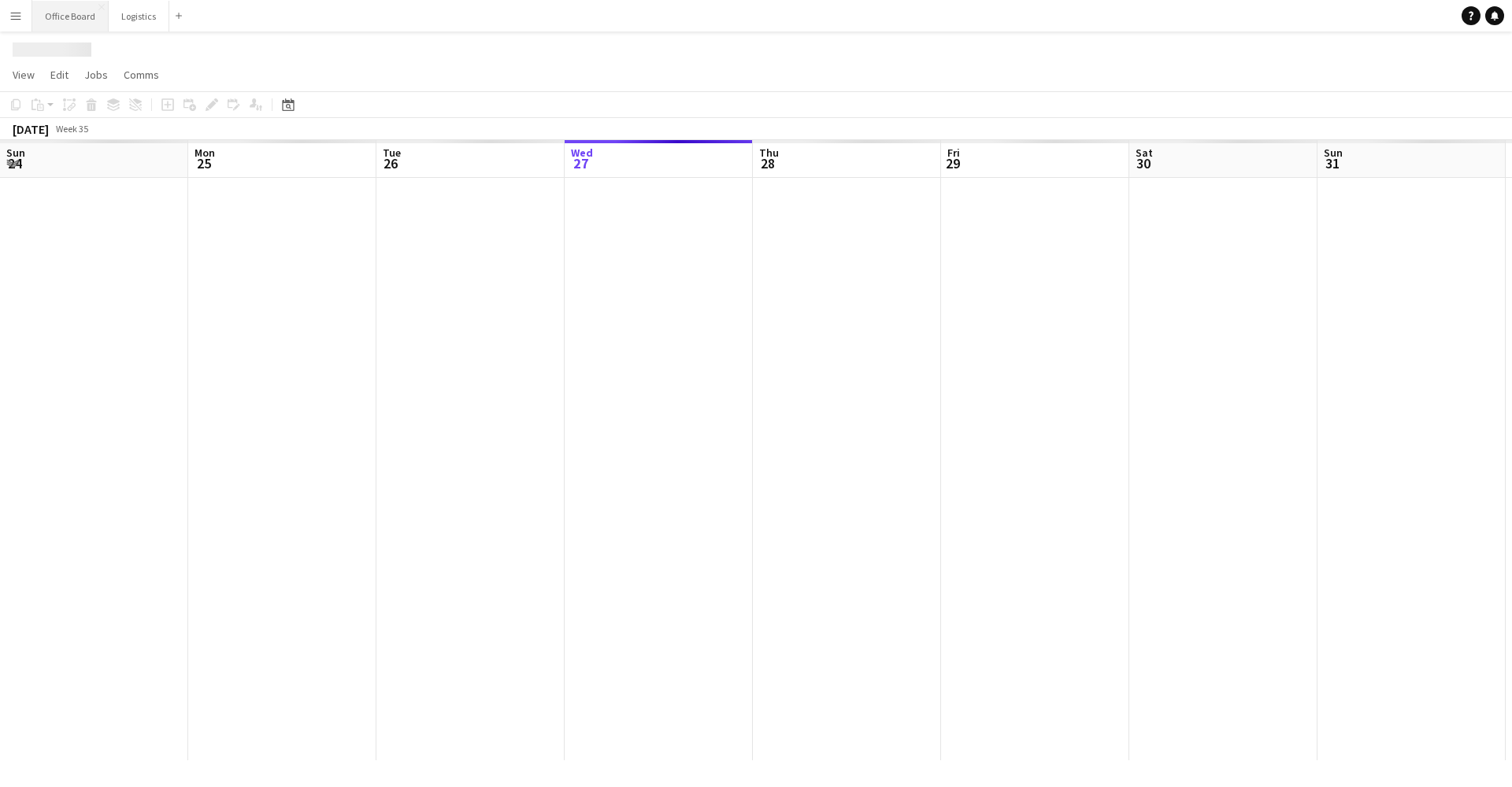
scroll to position [0, 377]
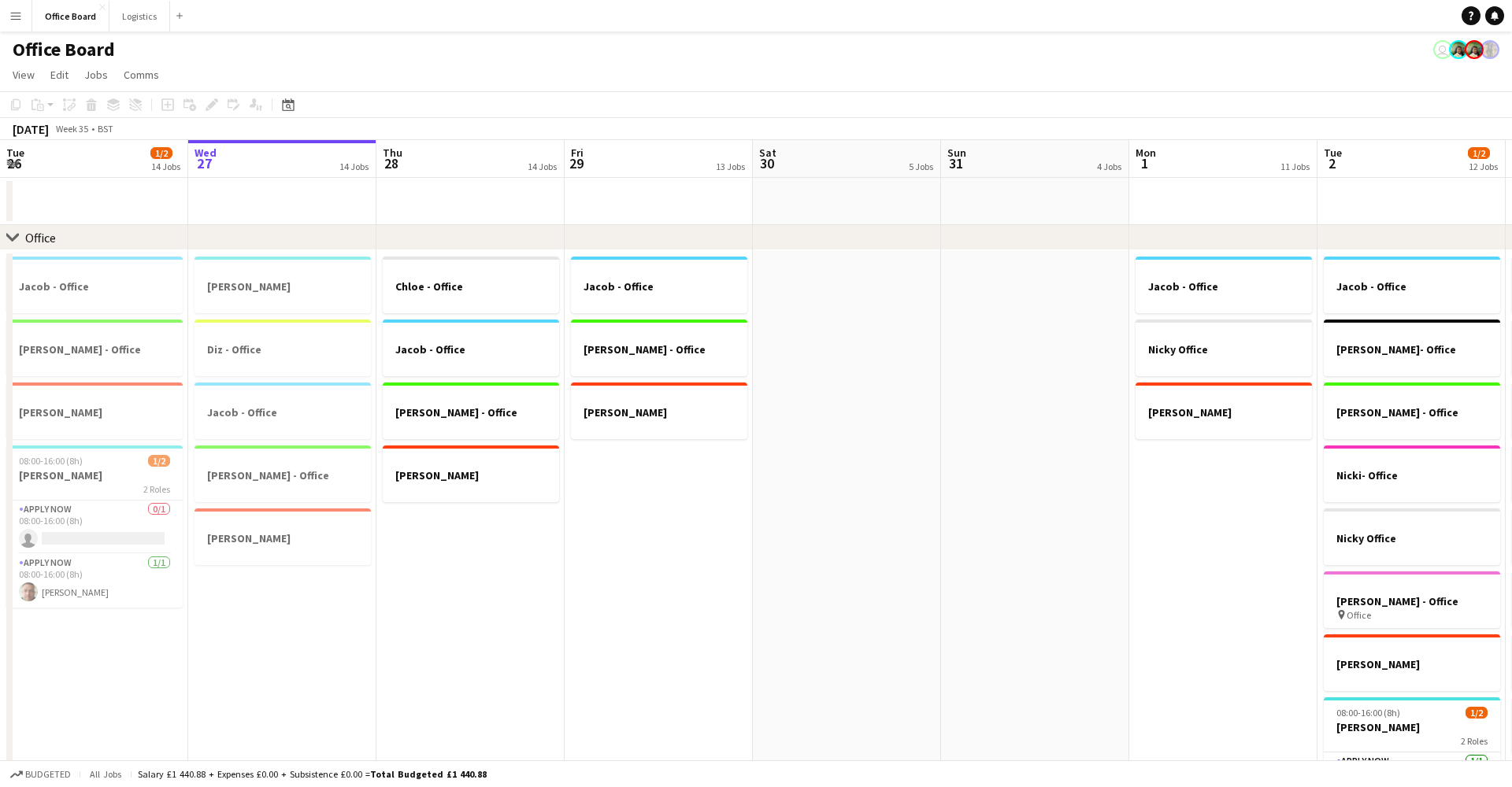
click at [3, 9] on button "Menu" at bounding box center [16, 16] width 31 height 31
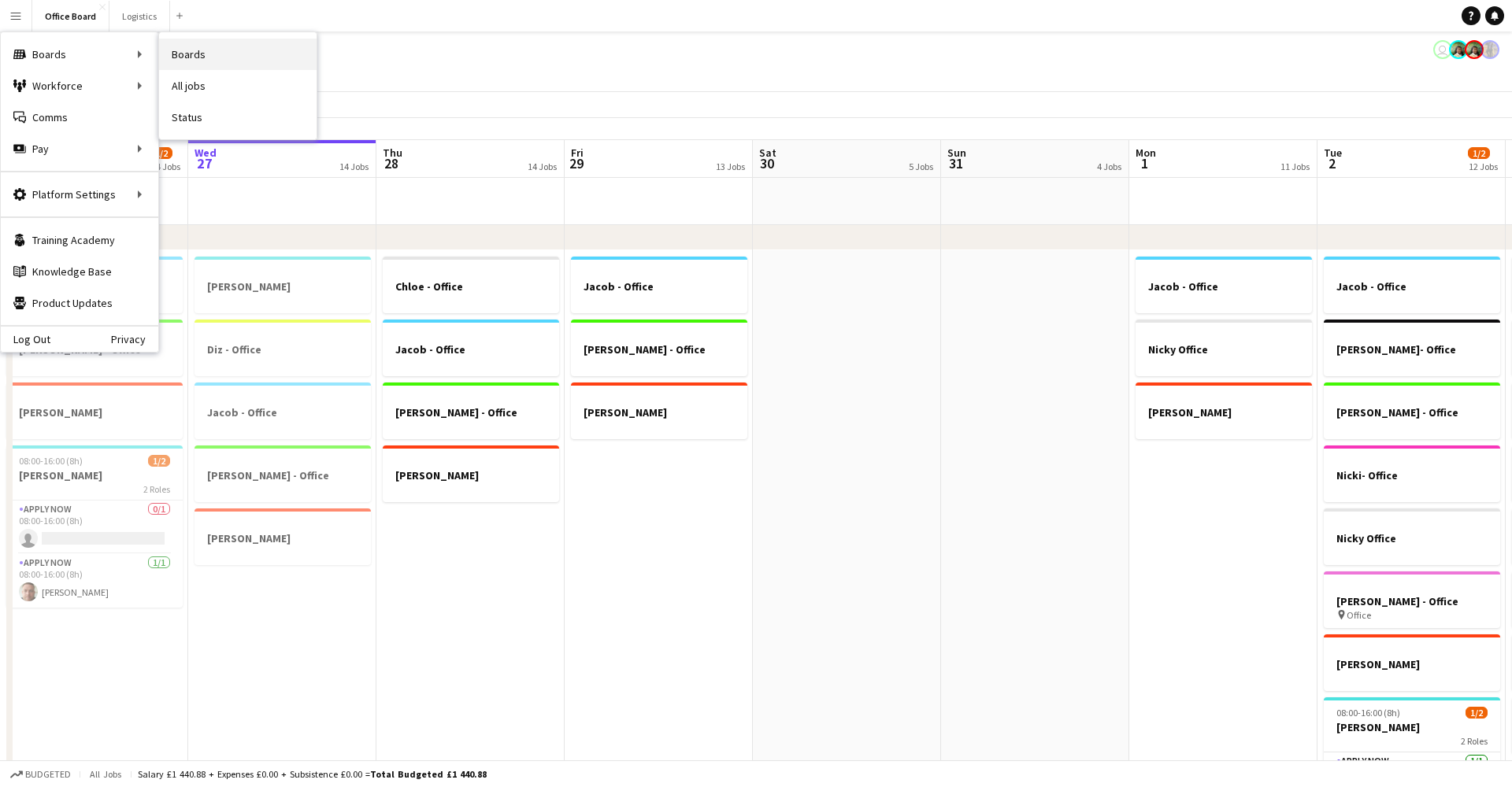
click at [193, 56] on link "Boards" at bounding box center [237, 54] width 158 height 31
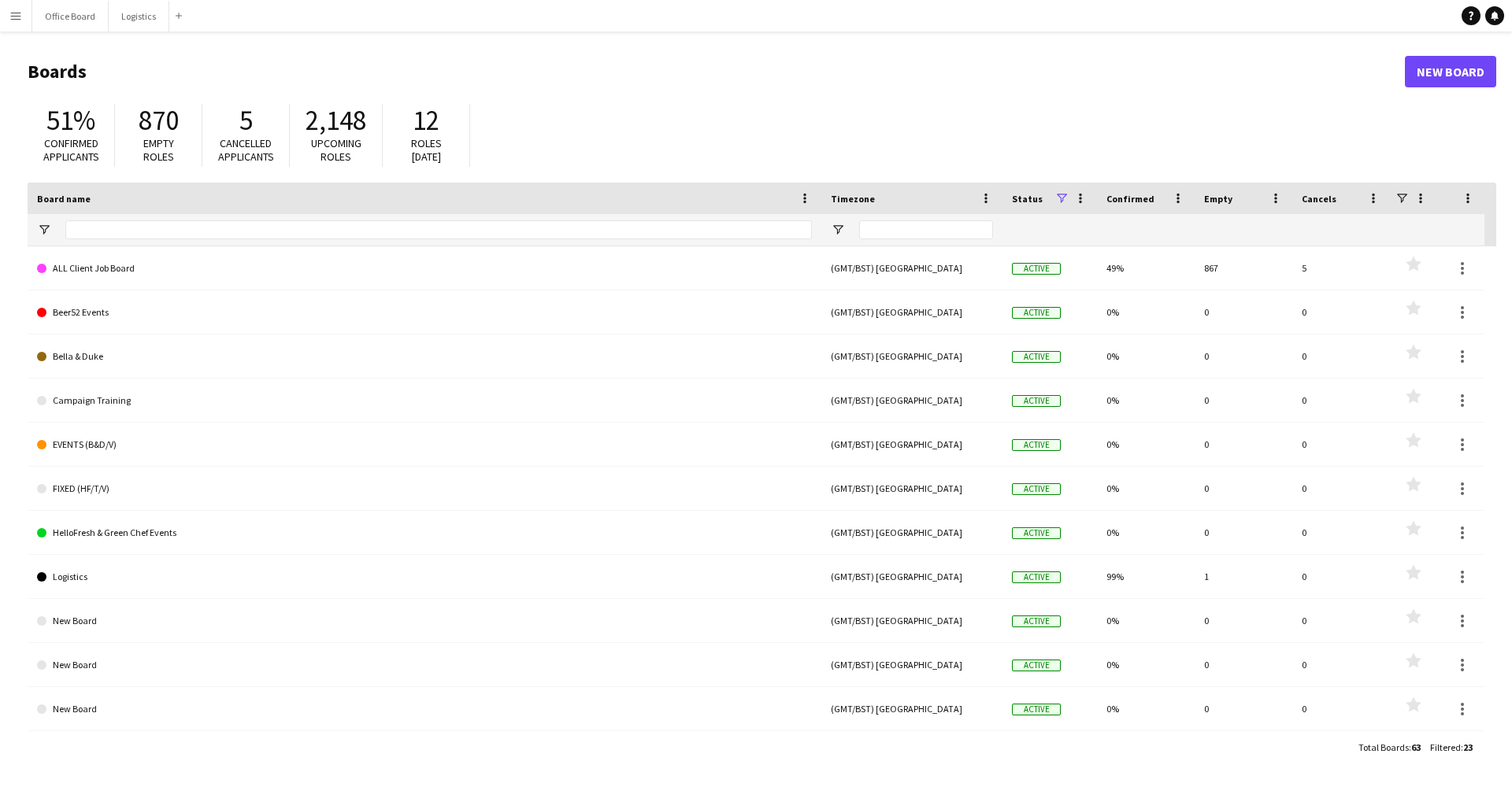
click at [14, 15] on app-icon "Menu" at bounding box center [16, 16] width 13 height 13
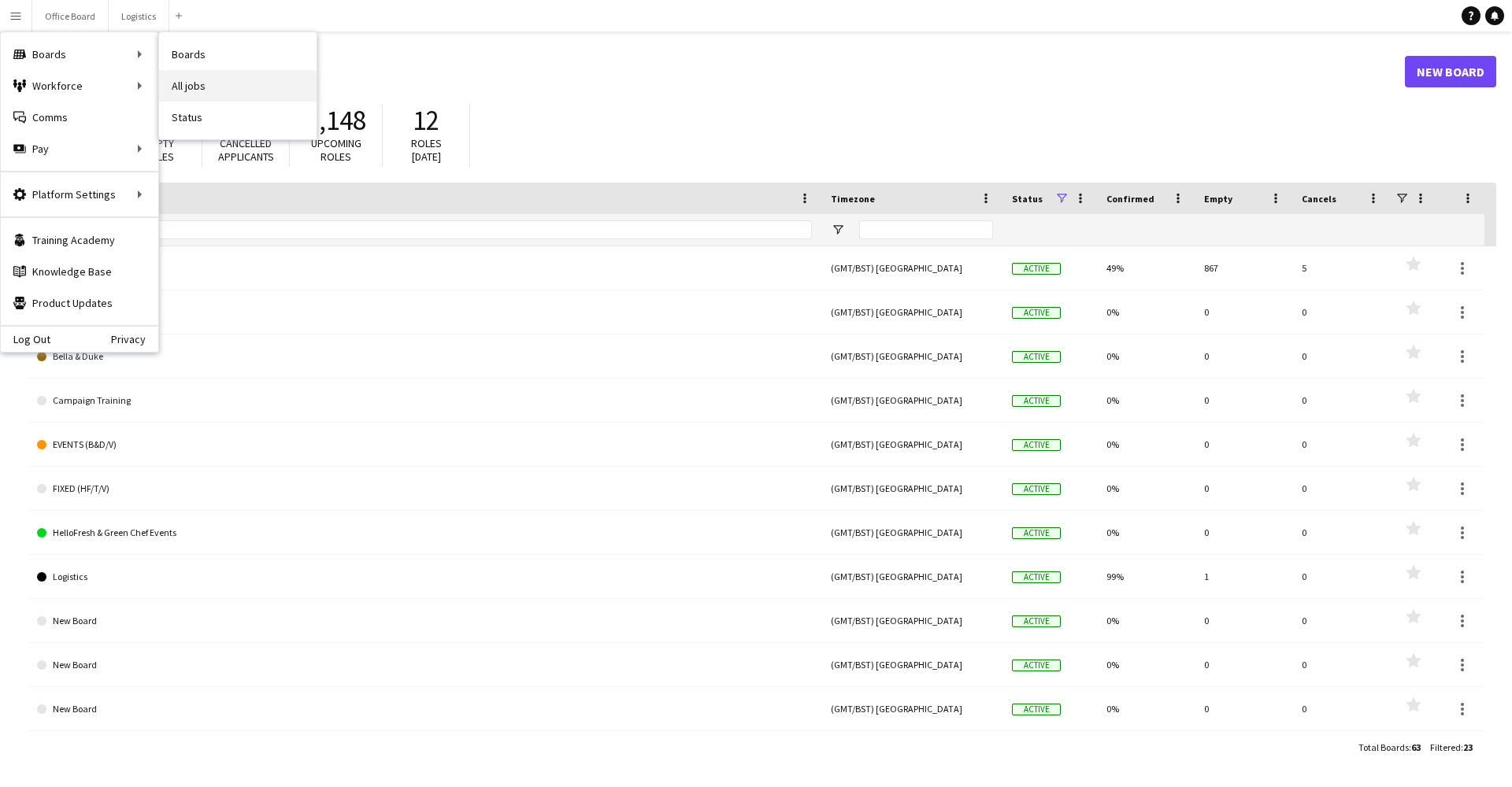
click at [199, 94] on link "All jobs" at bounding box center [237, 85] width 158 height 31
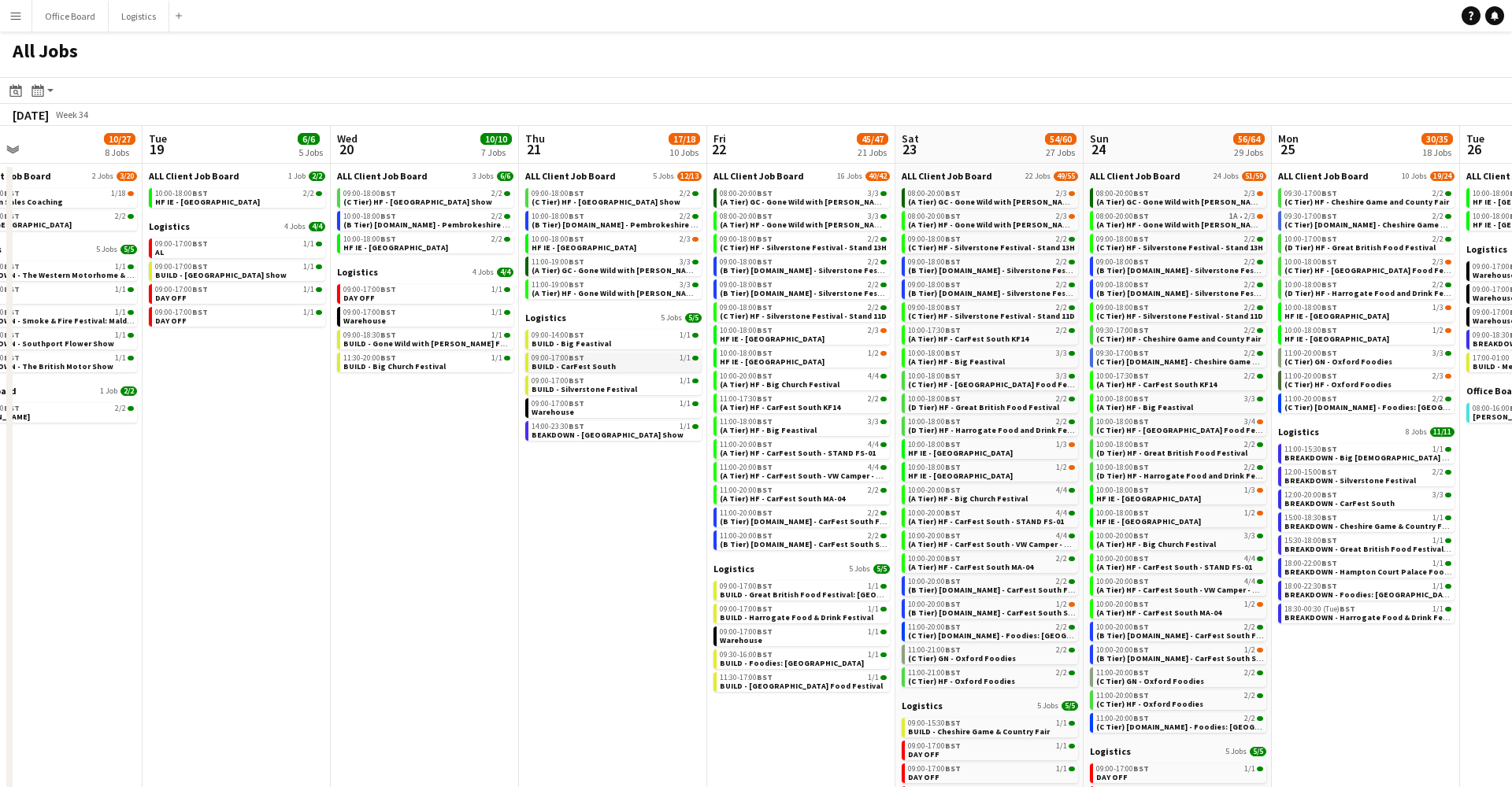
click at [625, 361] on div "09:00-17:00 BST 1/1" at bounding box center [615, 358] width 167 height 8
